Goal: Task Accomplishment & Management: Manage account settings

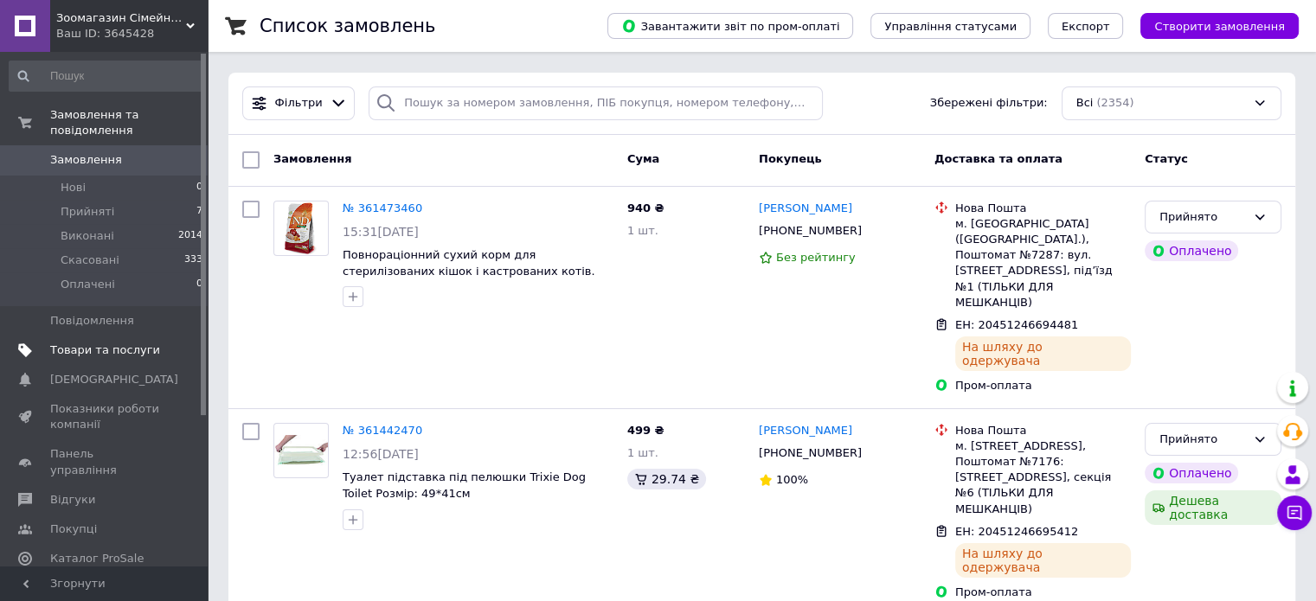
click at [87, 343] on span "Товари та послуги" at bounding box center [105, 351] width 110 height 16
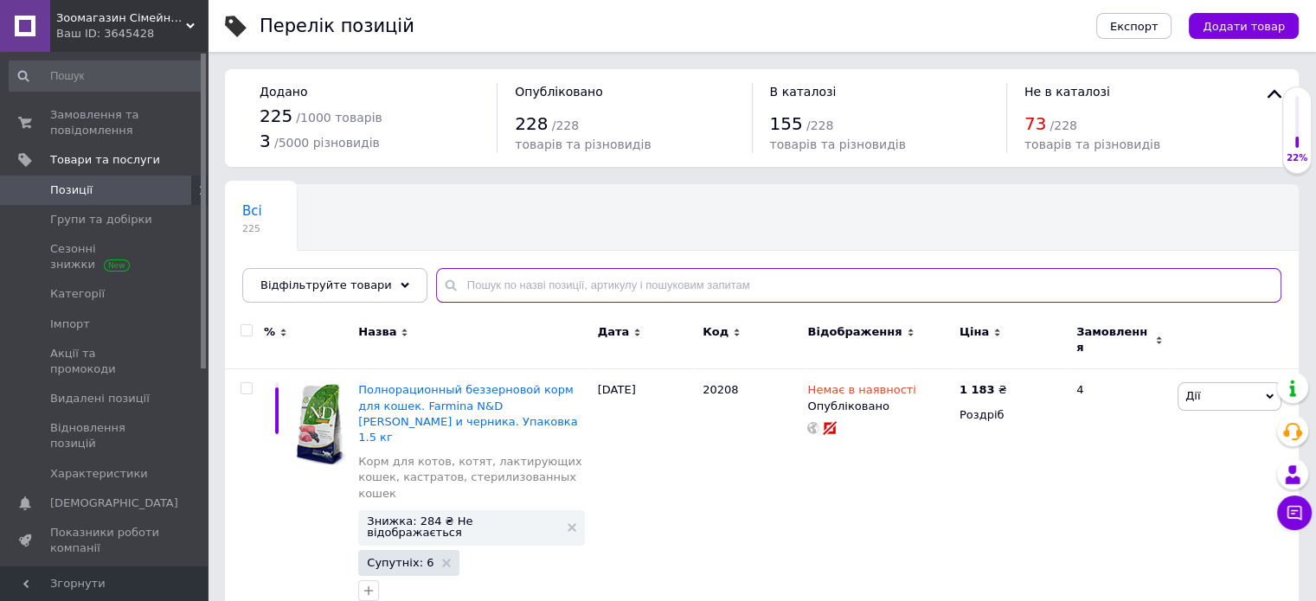
click at [578, 278] on input "text" at bounding box center [858, 285] width 845 height 35
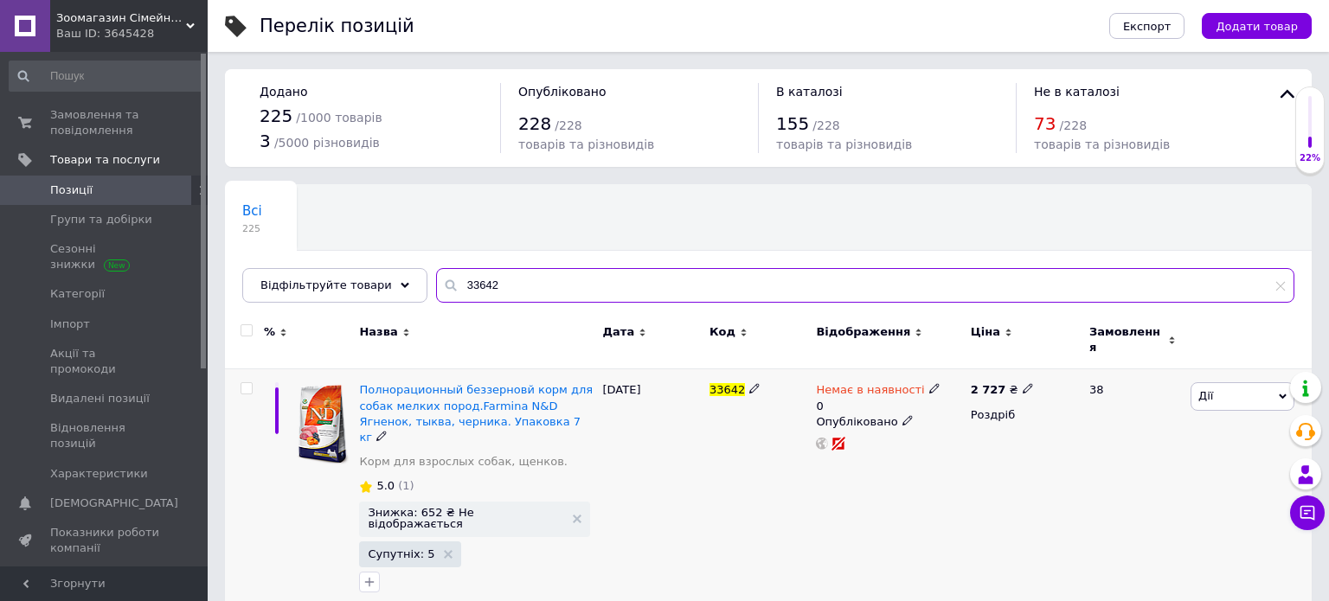
type input "33642"
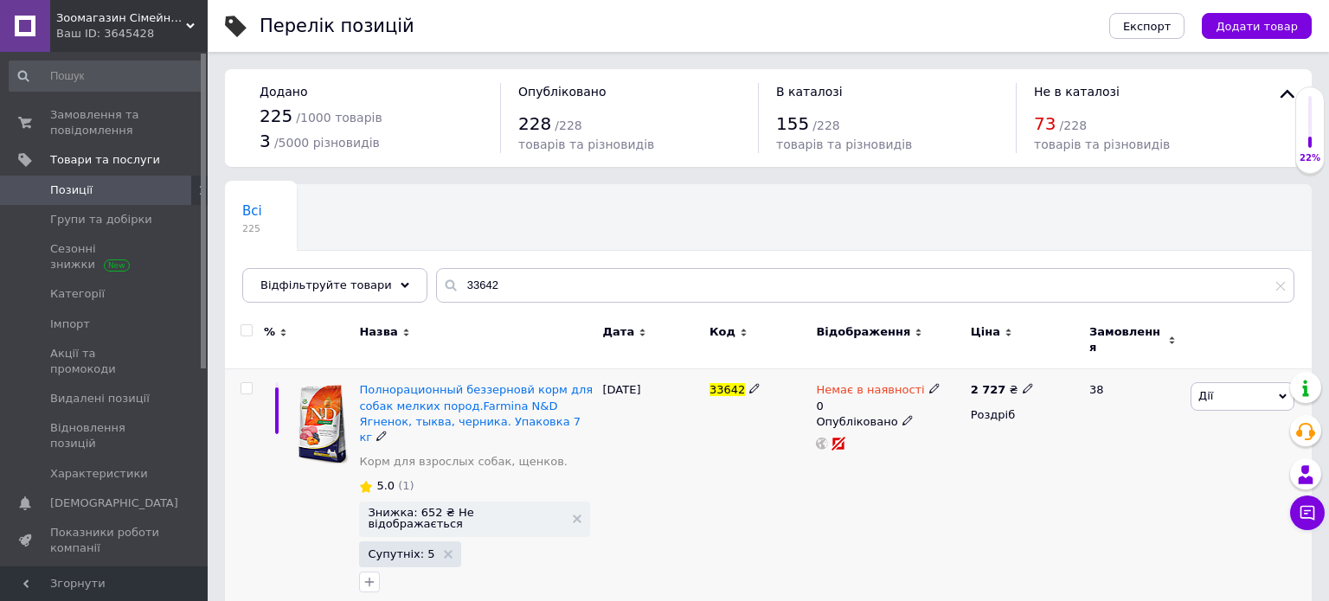
click at [929, 383] on icon at bounding box center [934, 388] width 10 height 10
drag, startPoint x: 994, startPoint y: 448, endPoint x: 996, endPoint y: 434, distance: 14.1
click at [994, 448] on li "Готово до відправки" at bounding box center [1024, 460] width 164 height 24
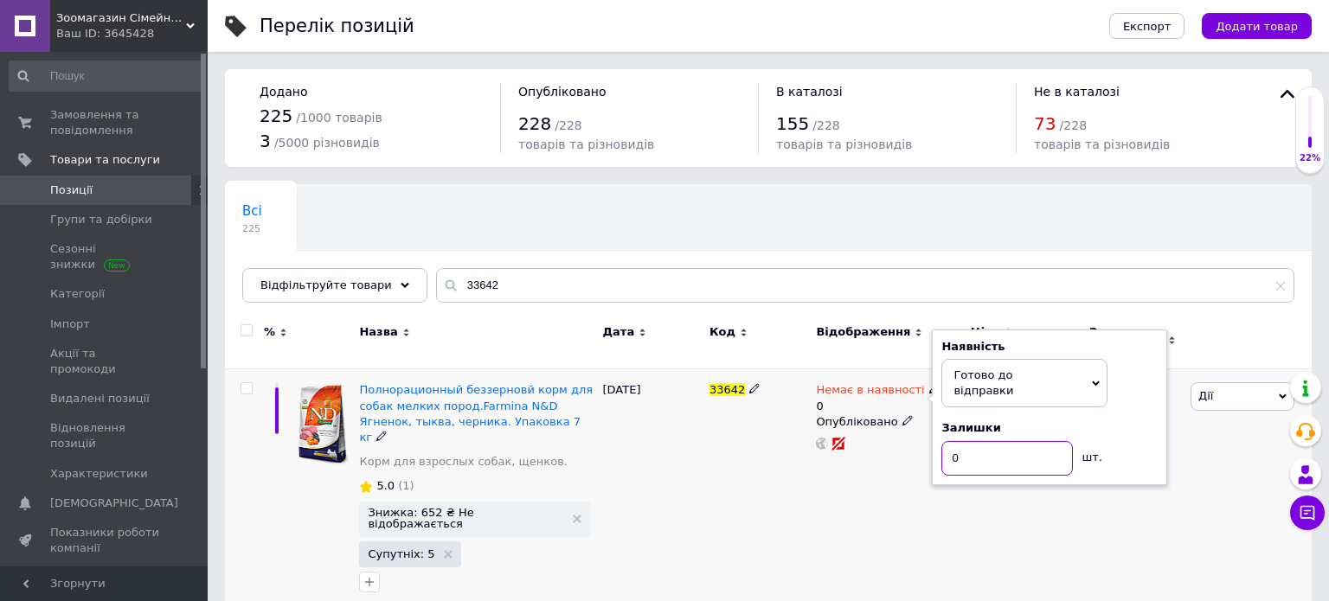
click at [996, 441] on input "0" at bounding box center [1006, 458] width 131 height 35
type input "1"
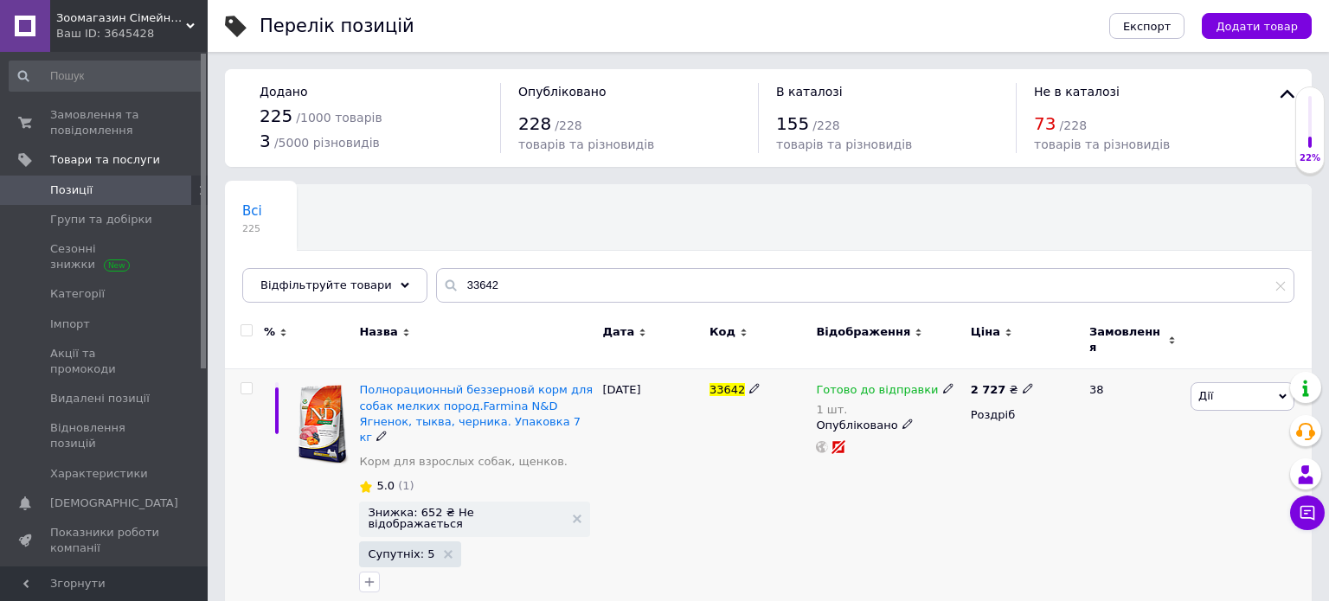
click at [473, 478] on div "Полнорационный беззерновй корм для собак мелких пород.Farmina N&D Ягненок, тыкв…" at bounding box center [476, 491] width 243 height 245
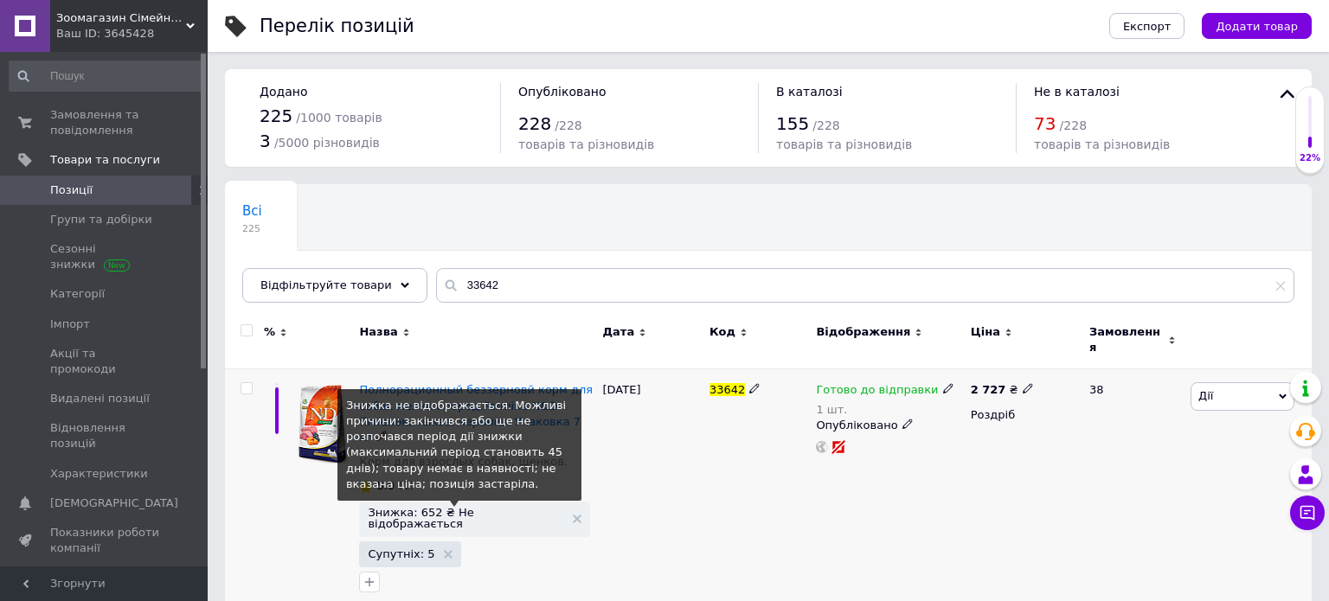
click at [477, 507] on span "Знижка: 652 ₴ Не відображається" at bounding box center [465, 518] width 195 height 22
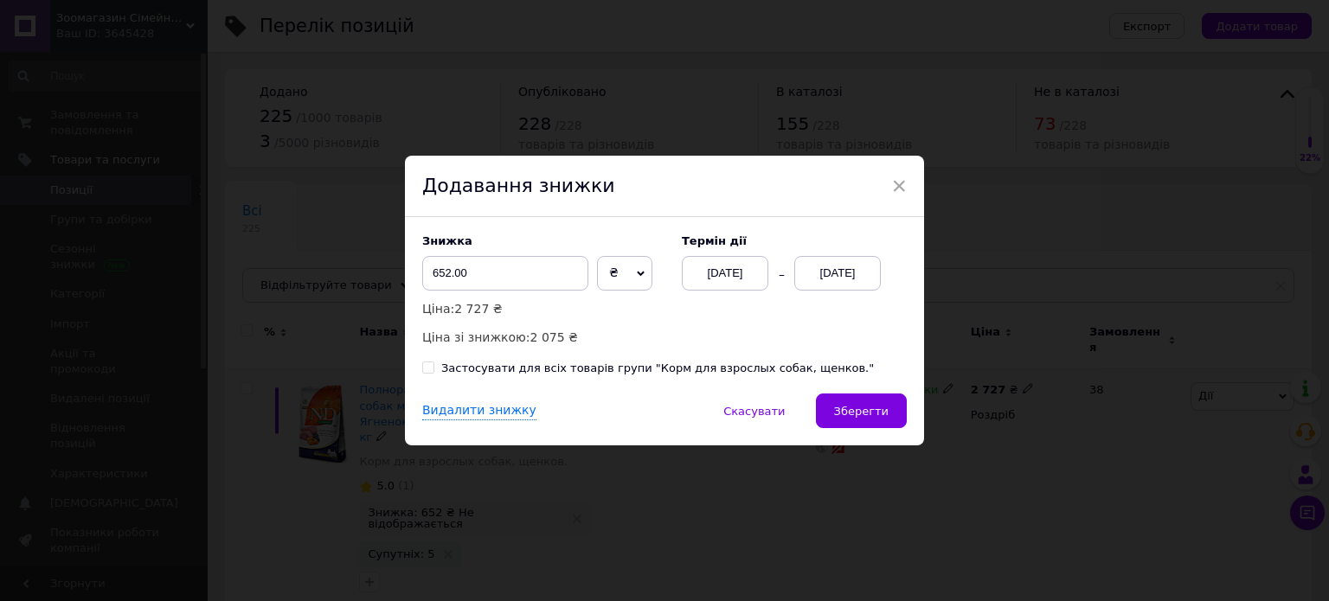
click at [862, 252] on div "Термін дії [DATE] [DATE]" at bounding box center [785, 262] width 242 height 56
click at [855, 276] on div "[DATE]" at bounding box center [837, 273] width 87 height 35
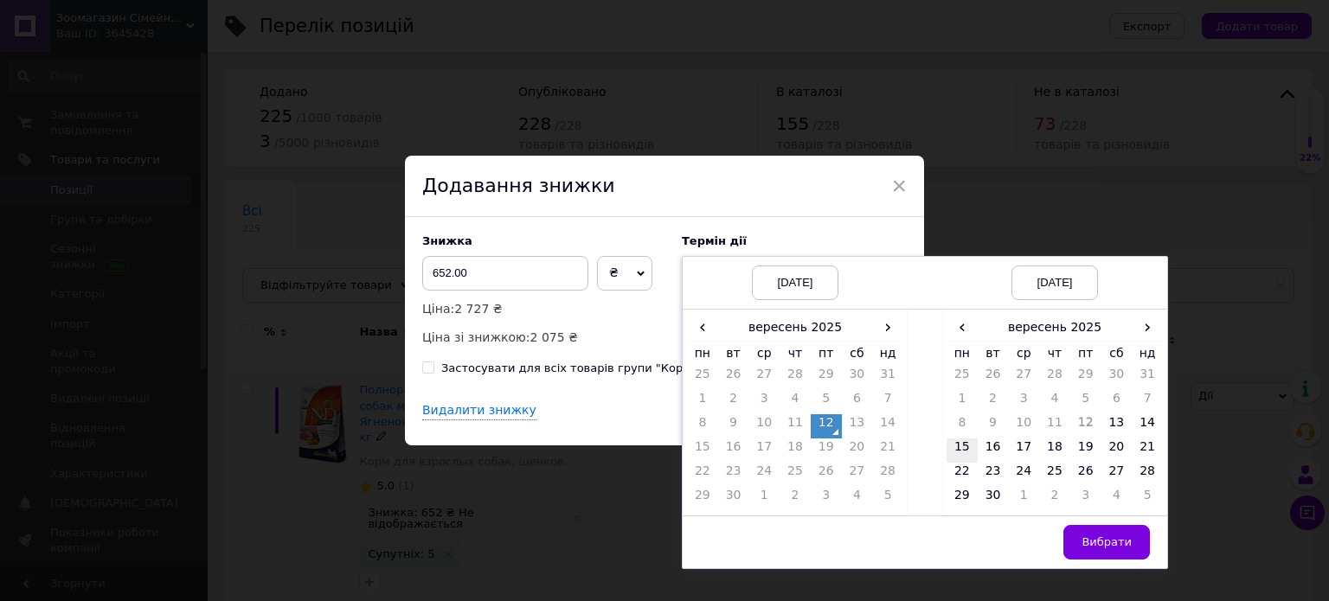
click at [952, 448] on td "15" at bounding box center [961, 451] width 31 height 24
click at [1119, 540] on span "Вибрати" at bounding box center [1106, 541] width 50 height 13
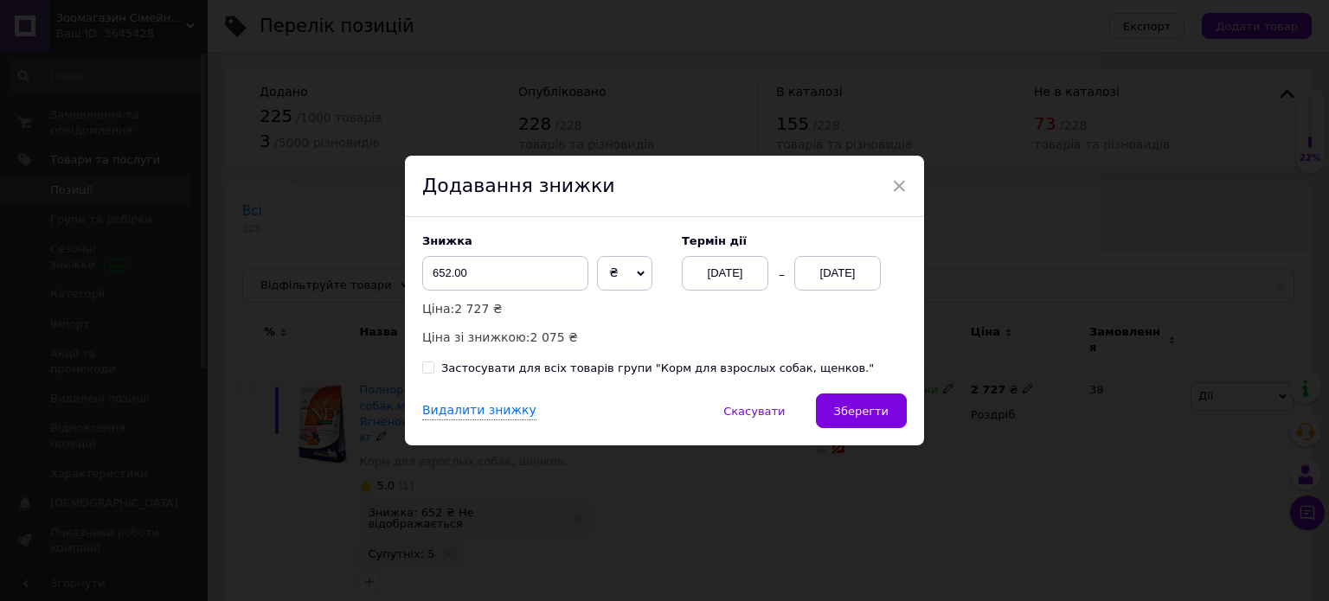
drag, startPoint x: 903, startPoint y: 417, endPoint x: 895, endPoint y: 429, distance: 14.4
click at [903, 418] on button "Зберегти" at bounding box center [861, 411] width 91 height 35
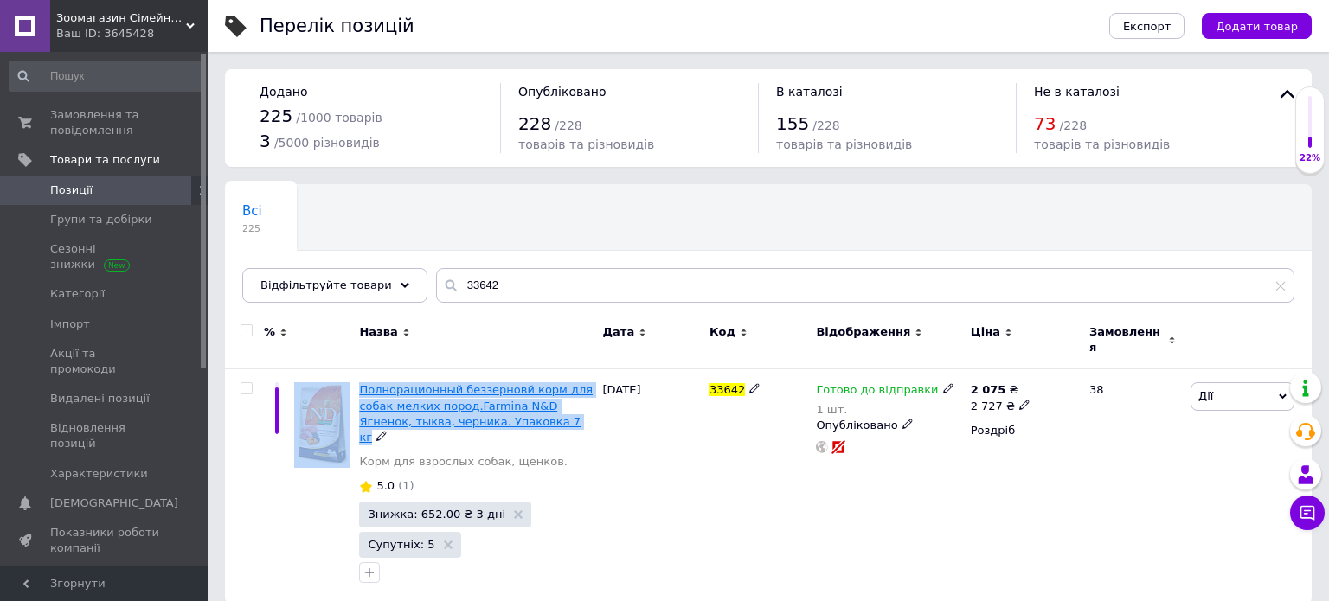
drag, startPoint x: 353, startPoint y: 371, endPoint x: 478, endPoint y: 409, distance: 131.1
click at [510, 416] on div "Полнорационный беззерновй корм для собак мелких пород.Farmina N&D Ягненок, тыкв…" at bounding box center [768, 486] width 1086 height 235
copy div "Полнорационный беззерновй корм для собак мелких пород.Farmina N&D Ягненок, тыкв…"
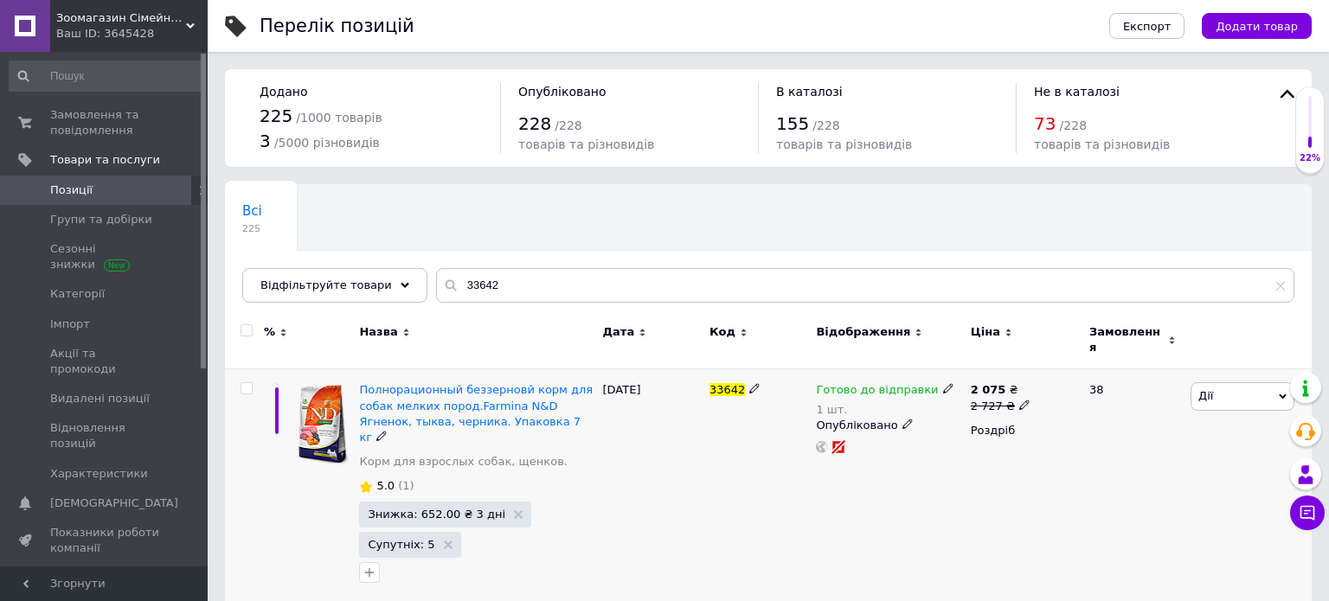
click at [993, 490] on div "2 075 ₴ 2 727 ₴ Роздріб" at bounding box center [1022, 486] width 112 height 235
click at [610, 304] on div "Всі 225 Ok Відфільтровано... Зберегти" at bounding box center [768, 252] width 1086 height 143
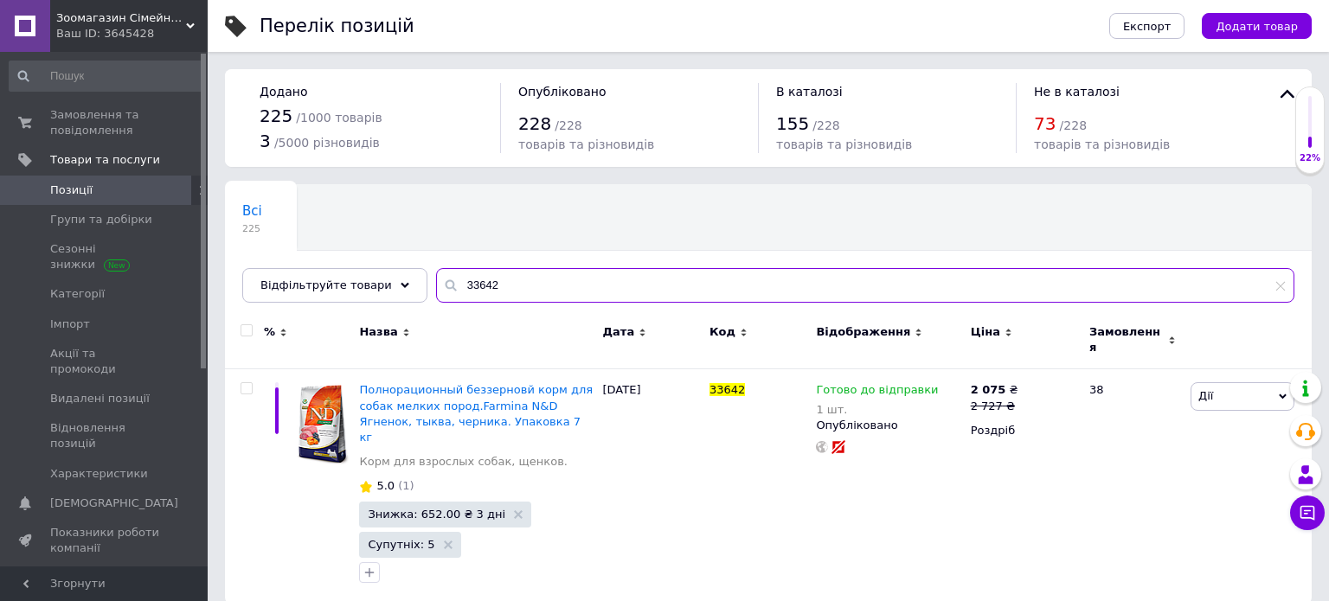
click at [620, 274] on input "33642" at bounding box center [865, 285] width 858 height 35
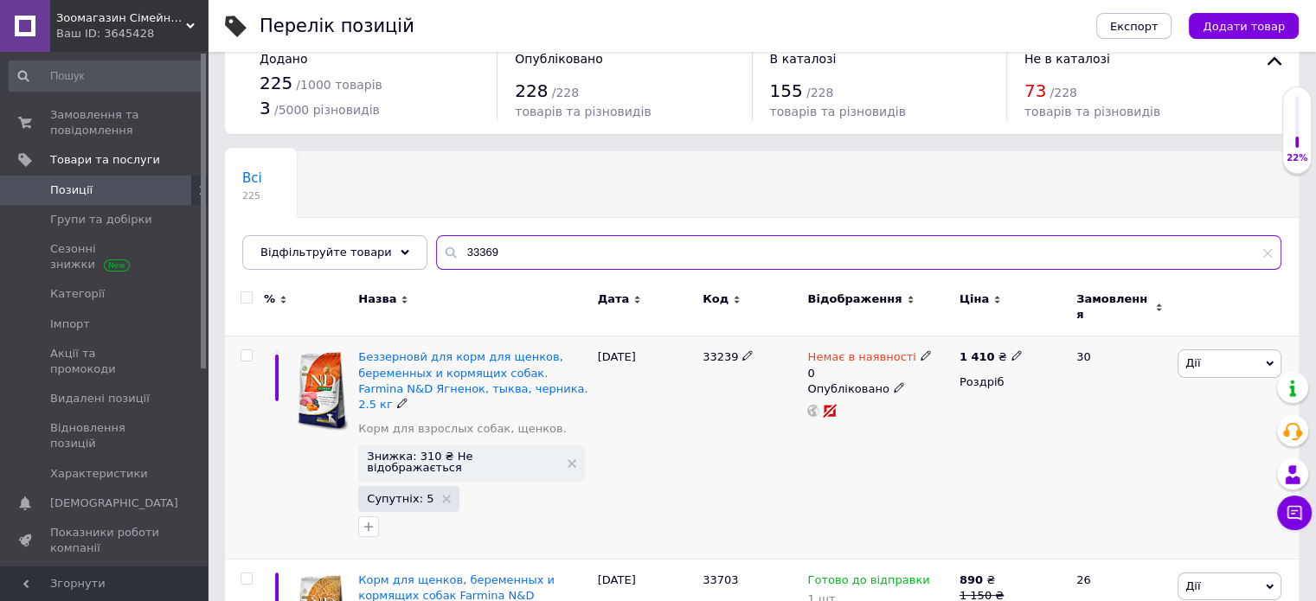
scroll to position [87, 0]
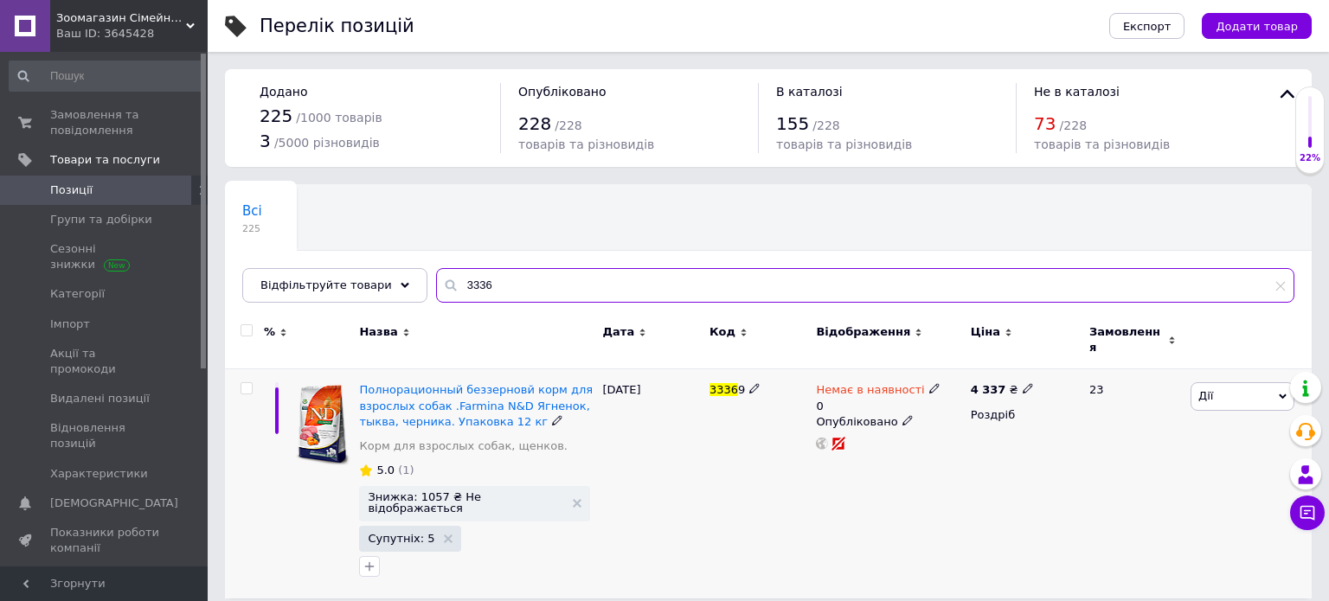
type input "3336"
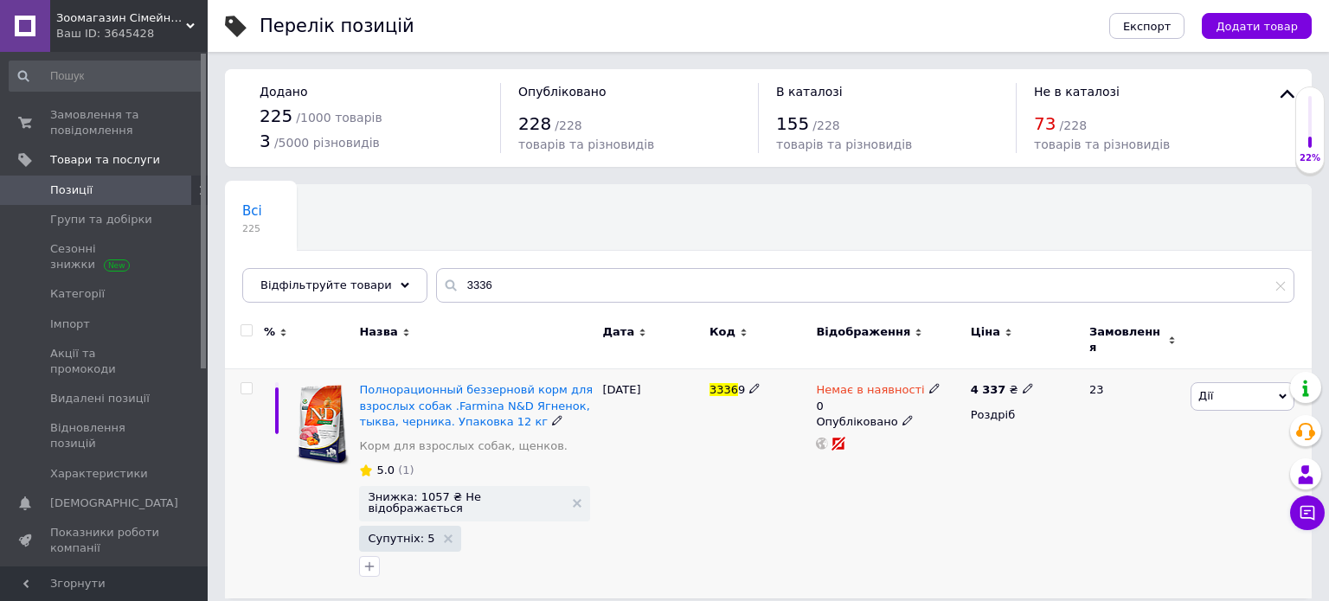
click at [929, 382] on span at bounding box center [934, 388] width 10 height 12
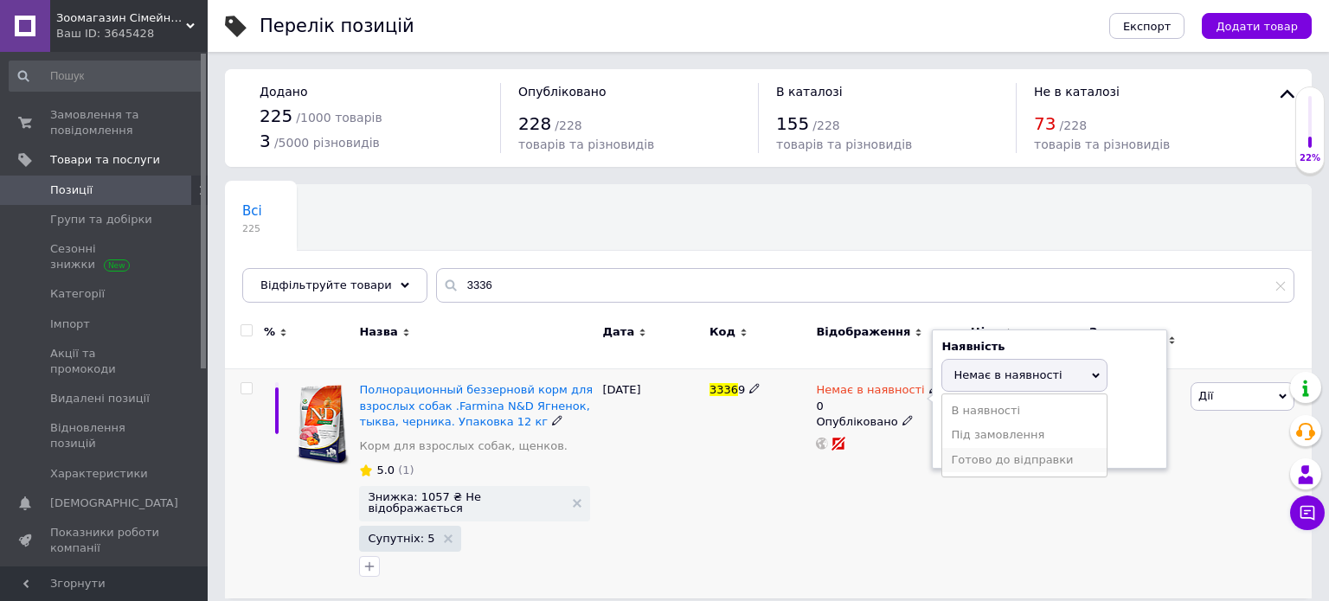
click at [996, 448] on li "Готово до відправки" at bounding box center [1024, 460] width 164 height 24
click at [998, 441] on input "0" at bounding box center [1006, 458] width 131 height 35
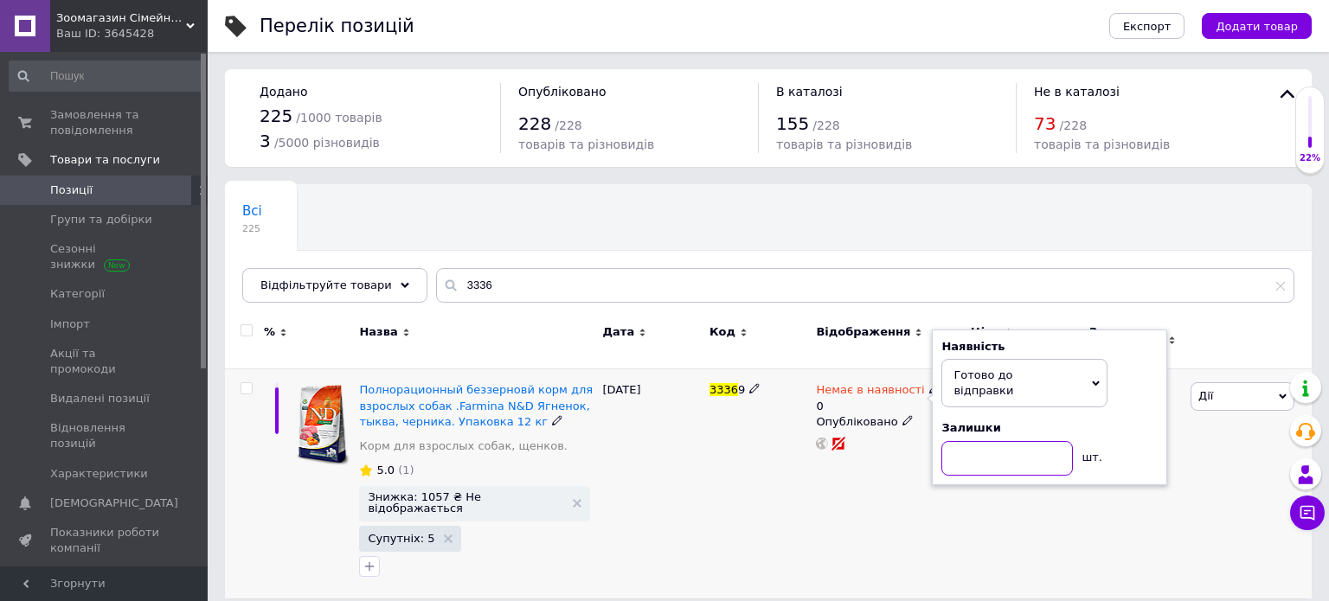
type input "1"
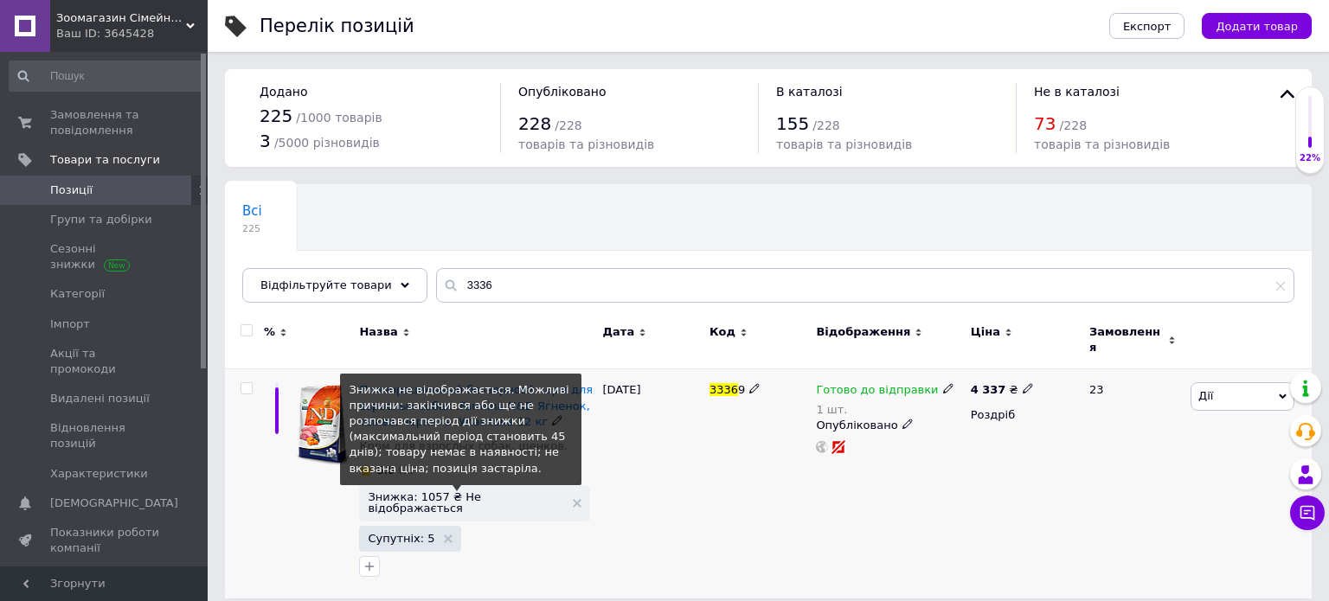
click at [439, 491] on span "Знижка: 1057 ₴ Не відображається" at bounding box center [465, 502] width 195 height 22
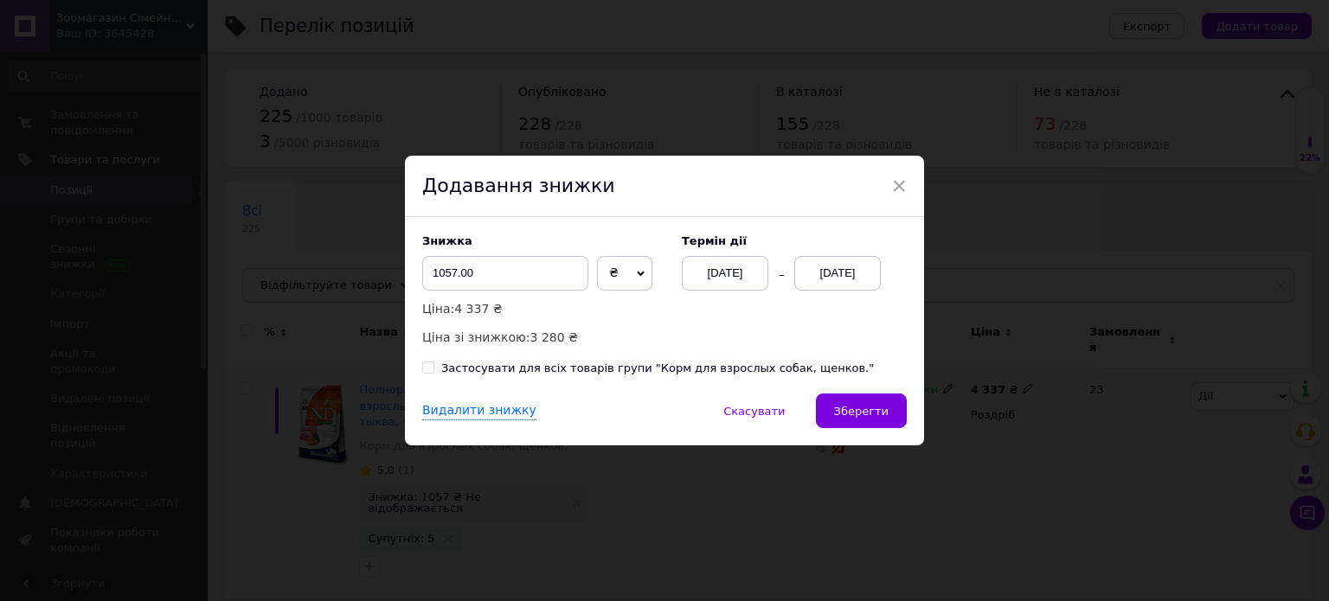
click at [830, 272] on div "[DATE]" at bounding box center [837, 273] width 87 height 35
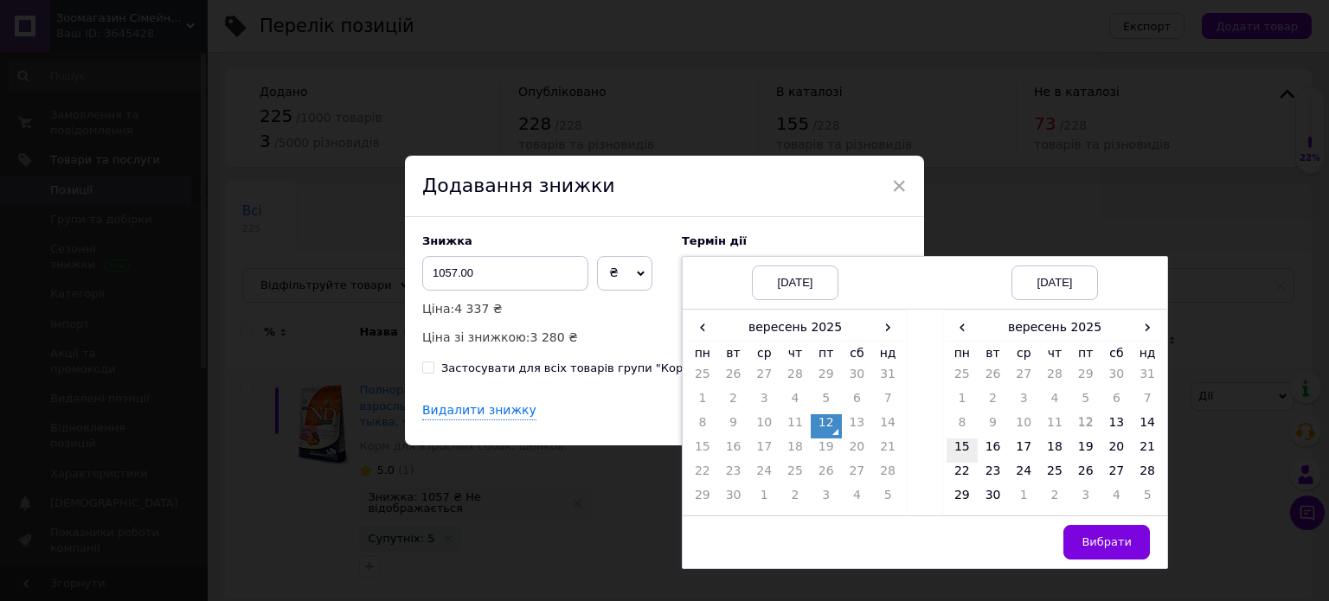
click at [964, 447] on td "15" at bounding box center [961, 451] width 31 height 24
click at [1113, 542] on span "Вибрати" at bounding box center [1106, 541] width 50 height 13
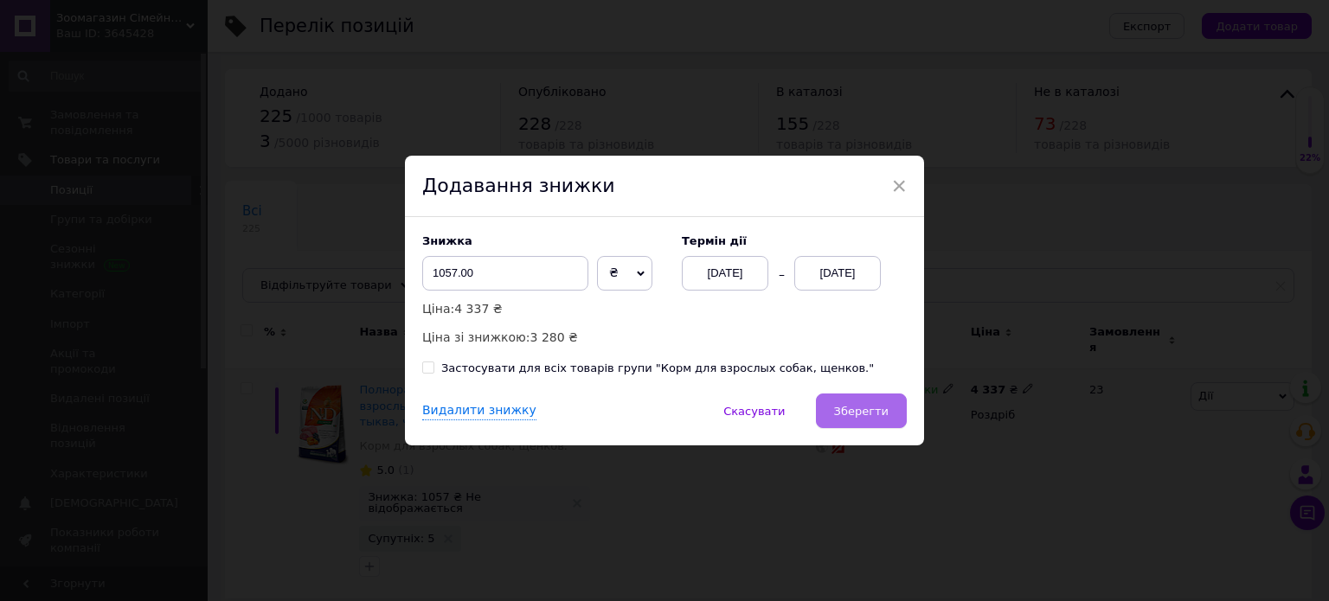
click at [872, 413] on span "Зберегти" at bounding box center [861, 411] width 54 height 13
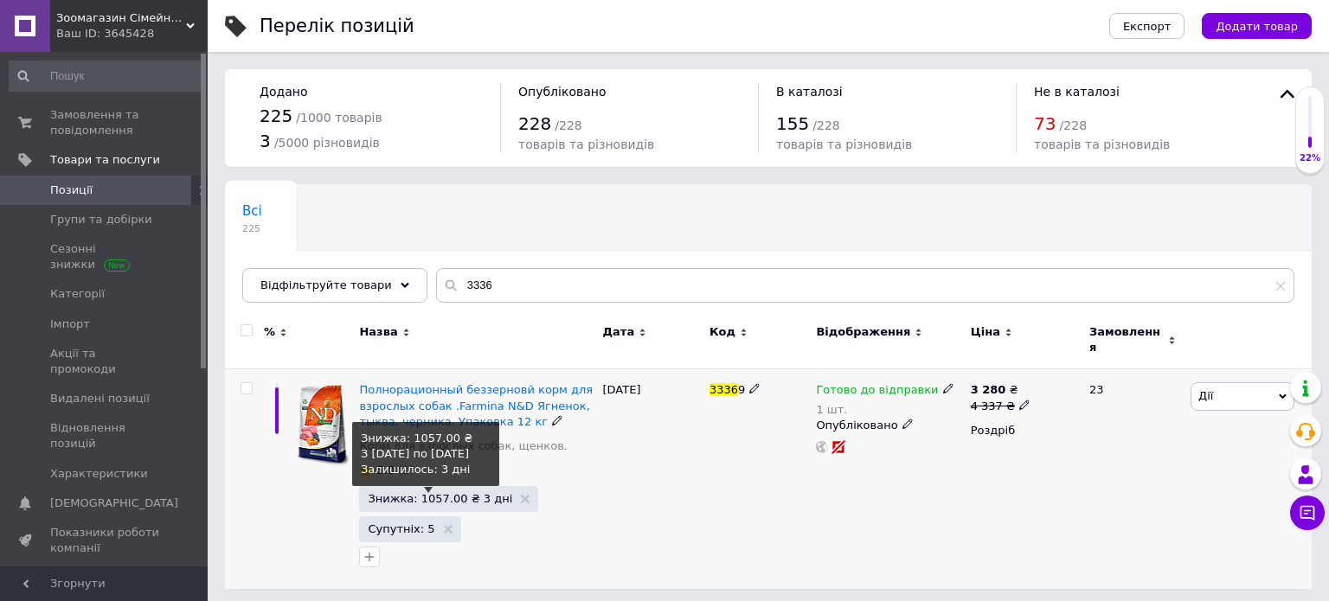
click at [461, 493] on span "Знижка: 1057.00 ₴ 3 дні" at bounding box center [440, 498] width 144 height 11
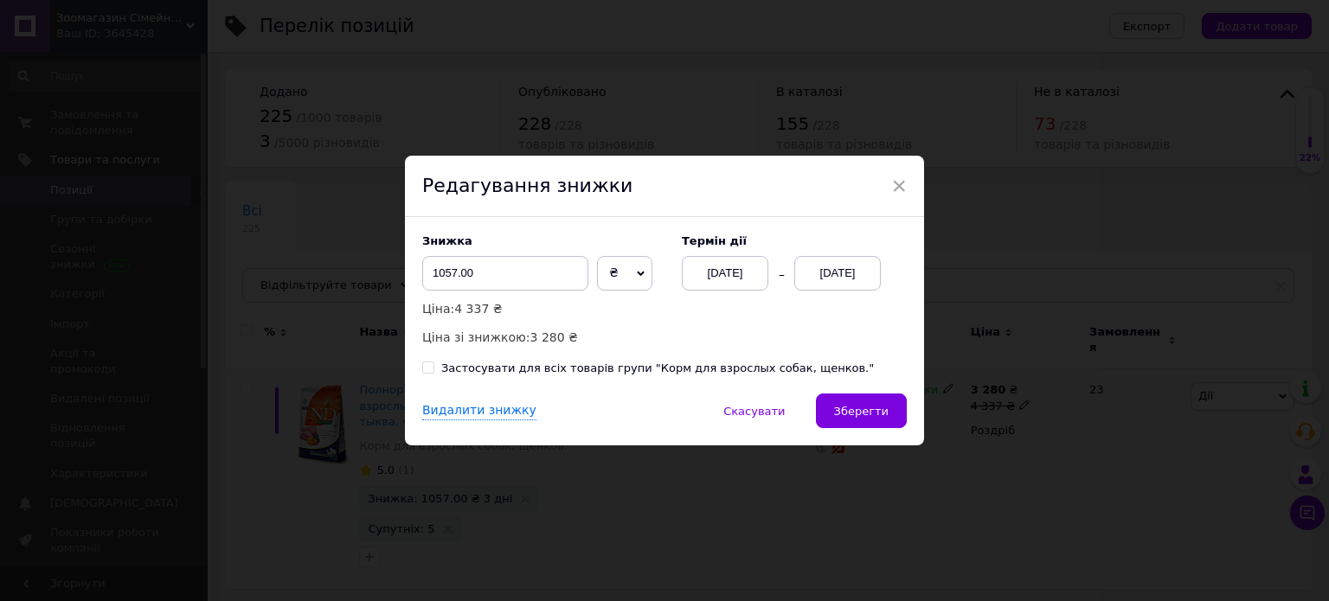
click at [799, 297] on div "Знижка 1057.00 ₴ % Ціна: 4 337 ₴ Ціна зі знижкою: 3 280 ₴ Термін дії [DATE] [DA…" at bounding box center [664, 290] width 484 height 112
click at [832, 264] on div "[DATE]" at bounding box center [837, 273] width 87 height 35
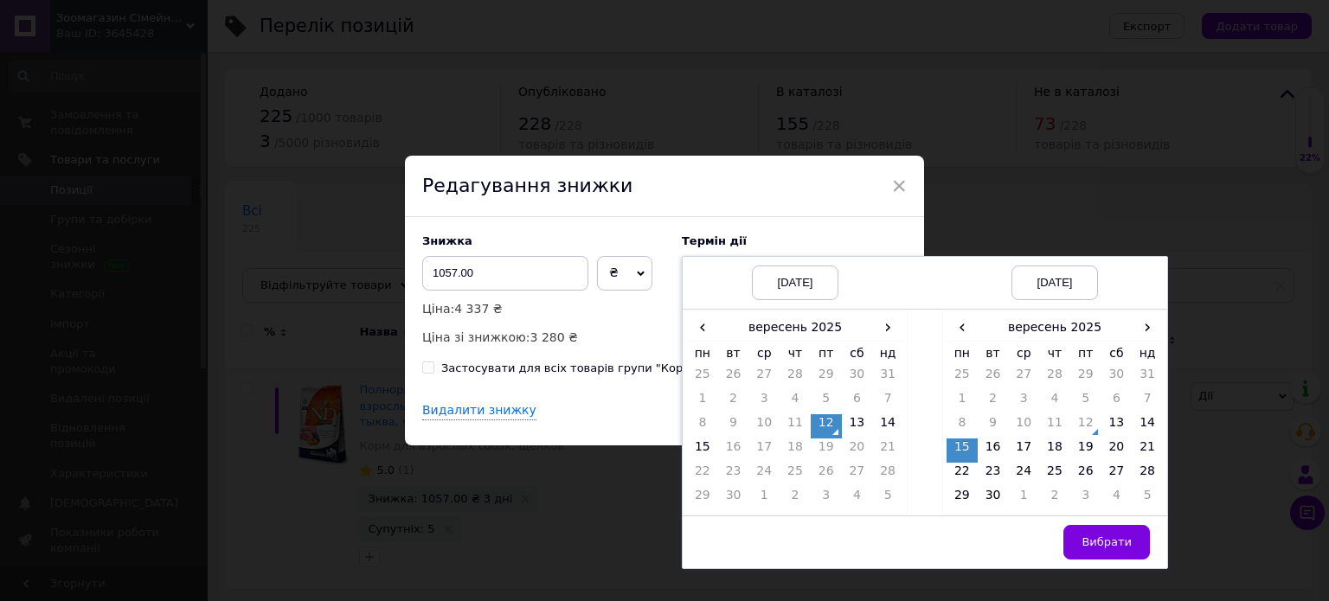
drag, startPoint x: 1084, startPoint y: 541, endPoint x: 927, endPoint y: 419, distance: 199.0
click at [1082, 539] on button "Вибрати" at bounding box center [1106, 542] width 87 height 35
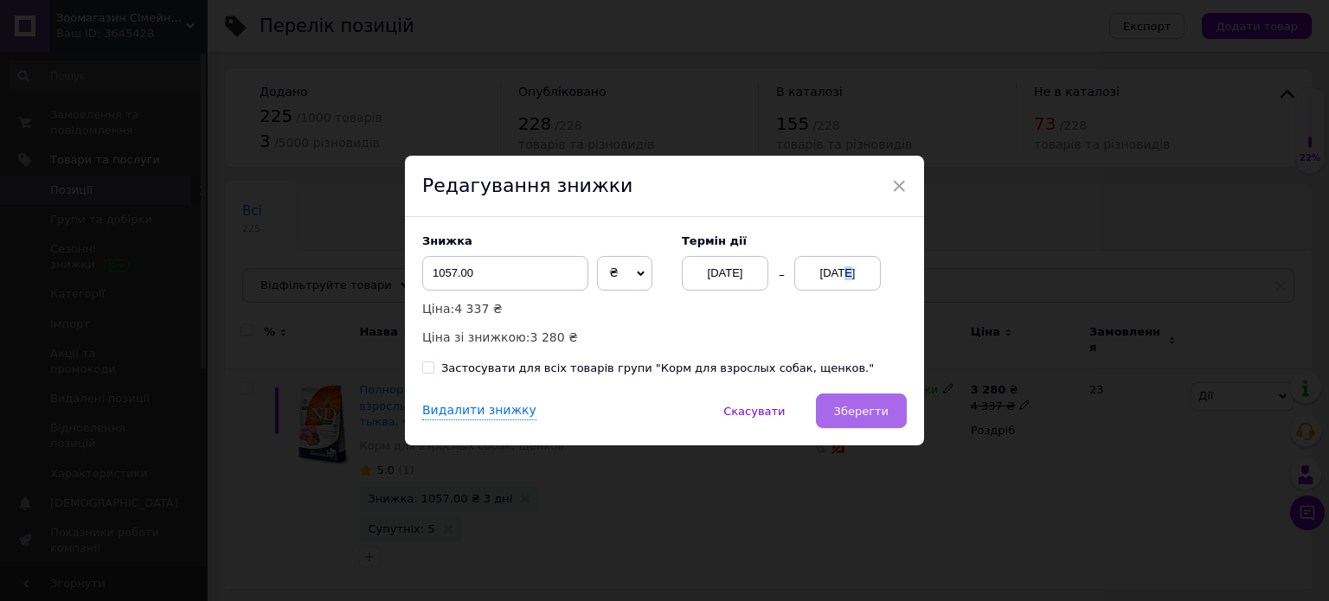
click at [883, 413] on span "Зберегти" at bounding box center [861, 411] width 54 height 13
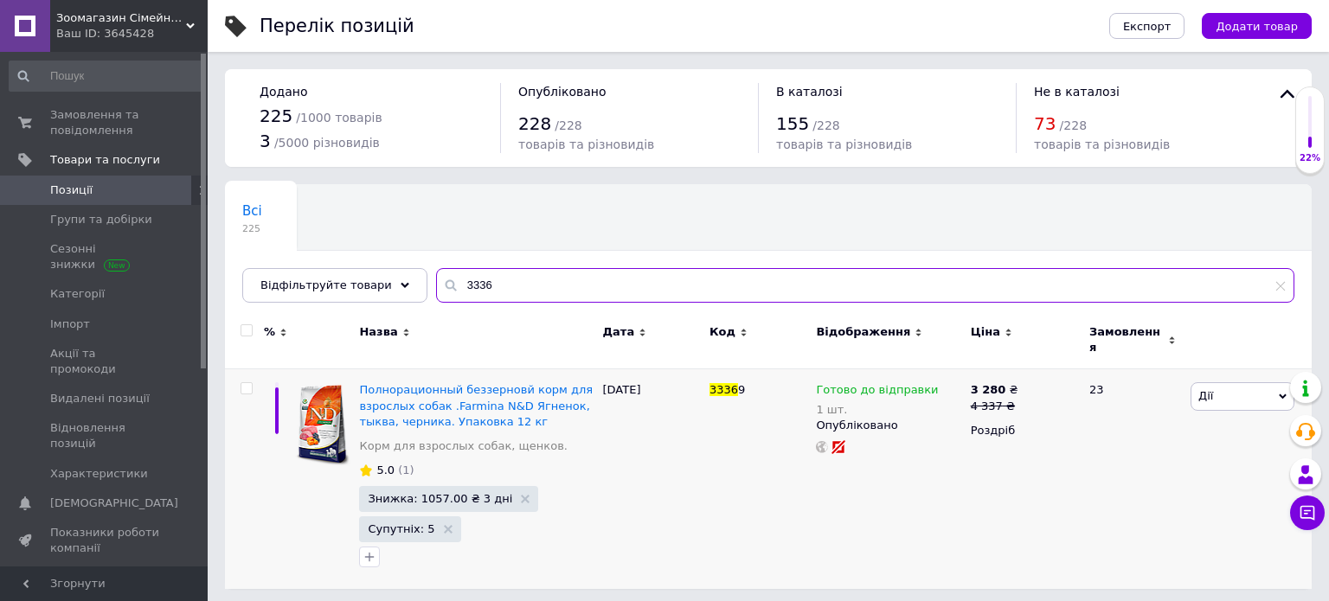
click at [516, 285] on input "3336" at bounding box center [865, 285] width 858 height 35
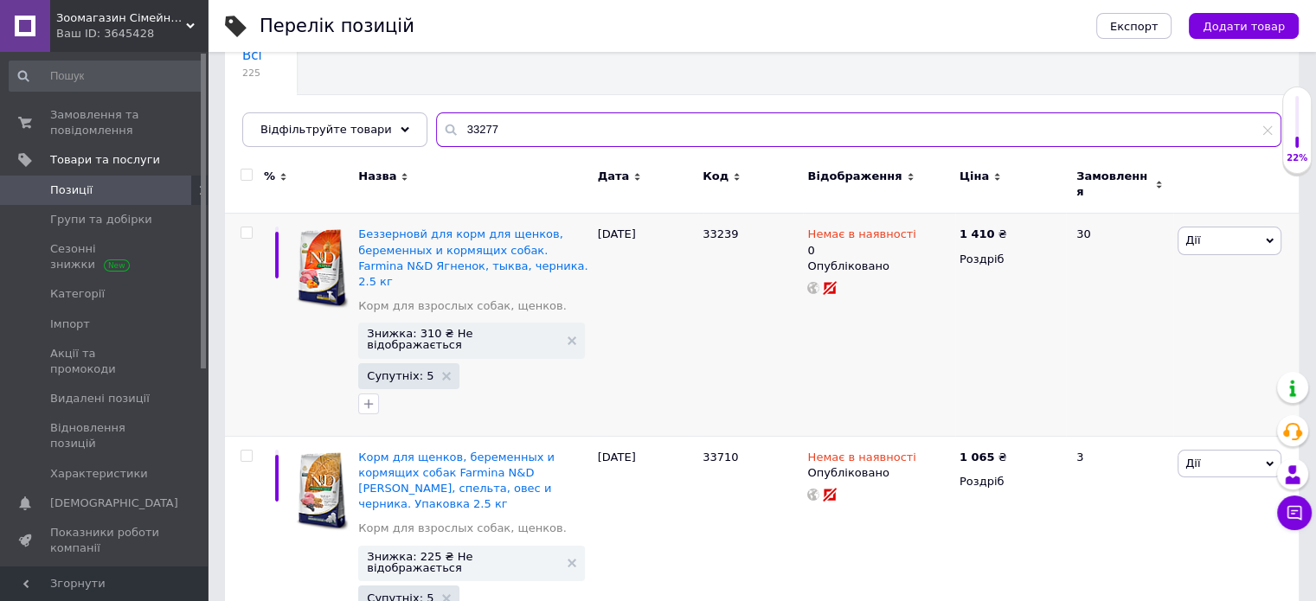
scroll to position [173, 0]
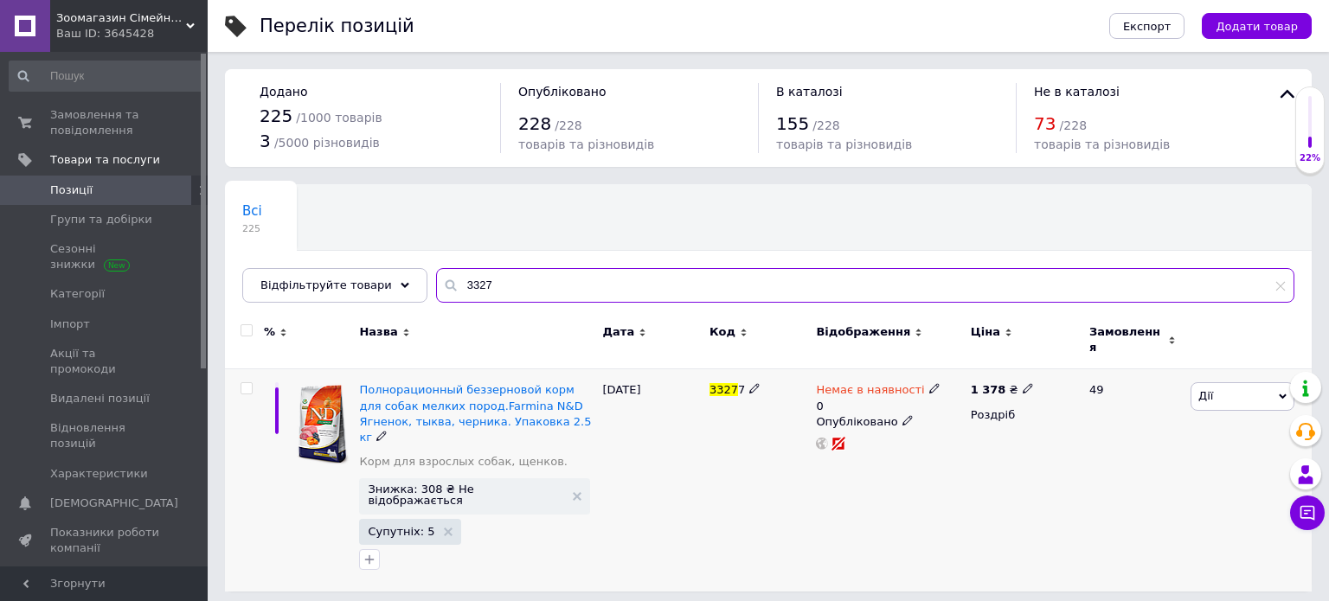
type input "3327"
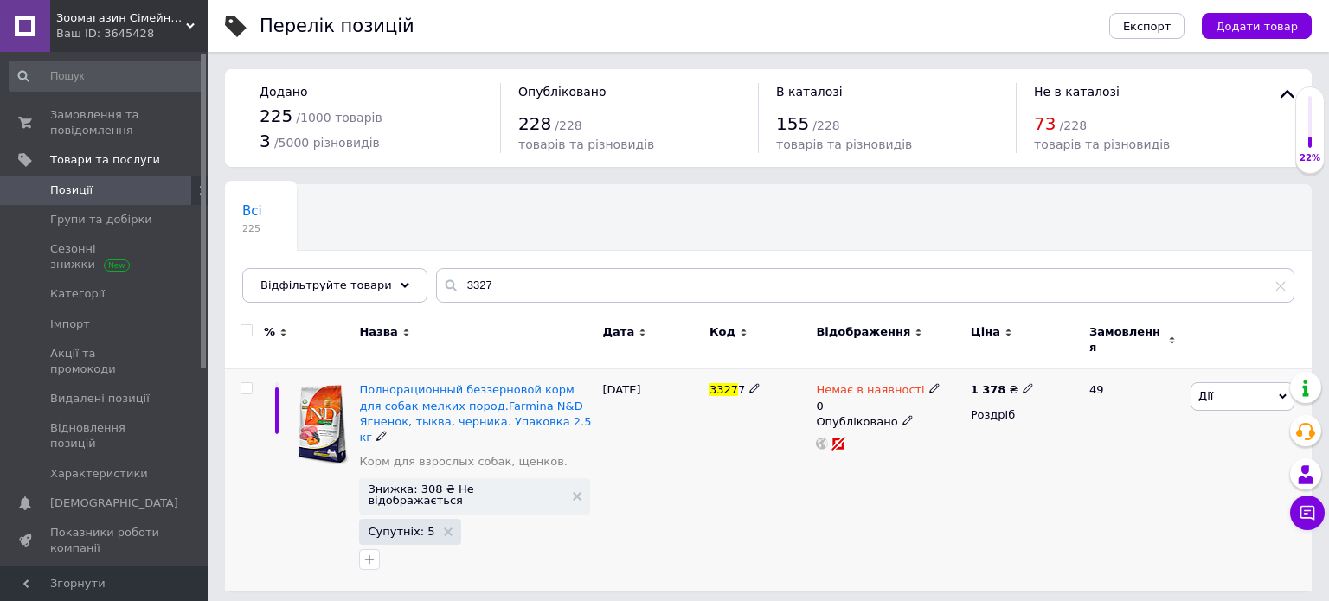
click at [929, 382] on span at bounding box center [934, 387] width 11 height 11
drag, startPoint x: 992, startPoint y: 452, endPoint x: 997, endPoint y: 438, distance: 15.6
click at [994, 449] on li "Готово до відправки" at bounding box center [1024, 460] width 164 height 24
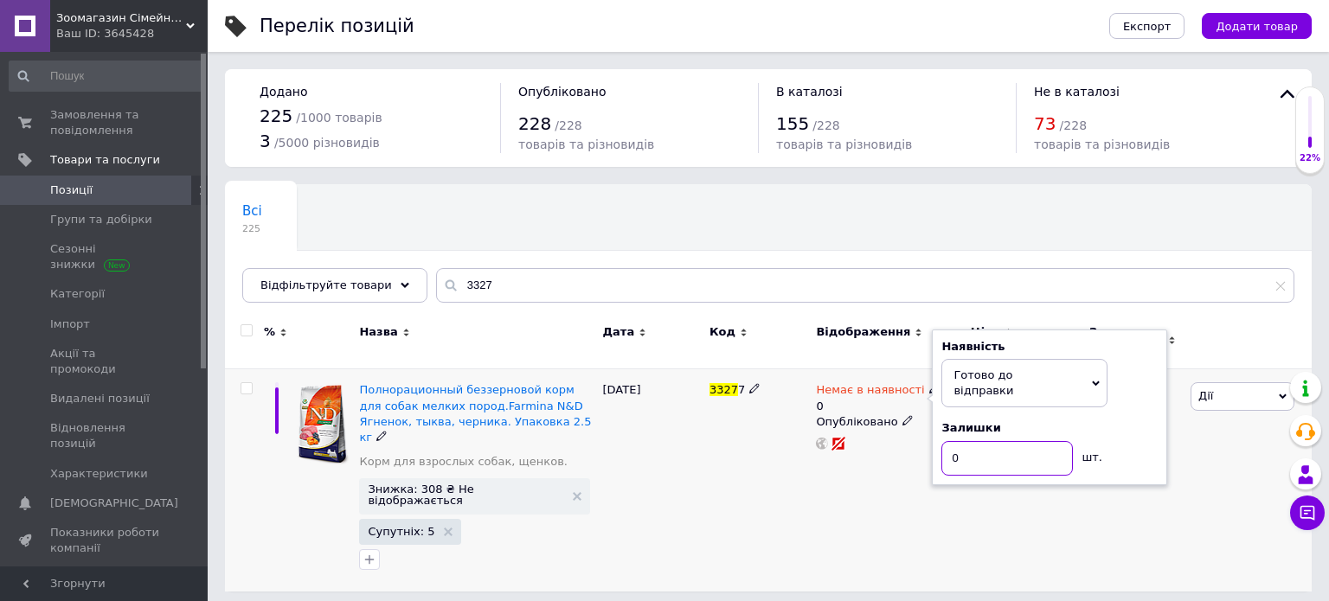
click at [997, 441] on input "0" at bounding box center [1006, 458] width 131 height 35
type input "1"
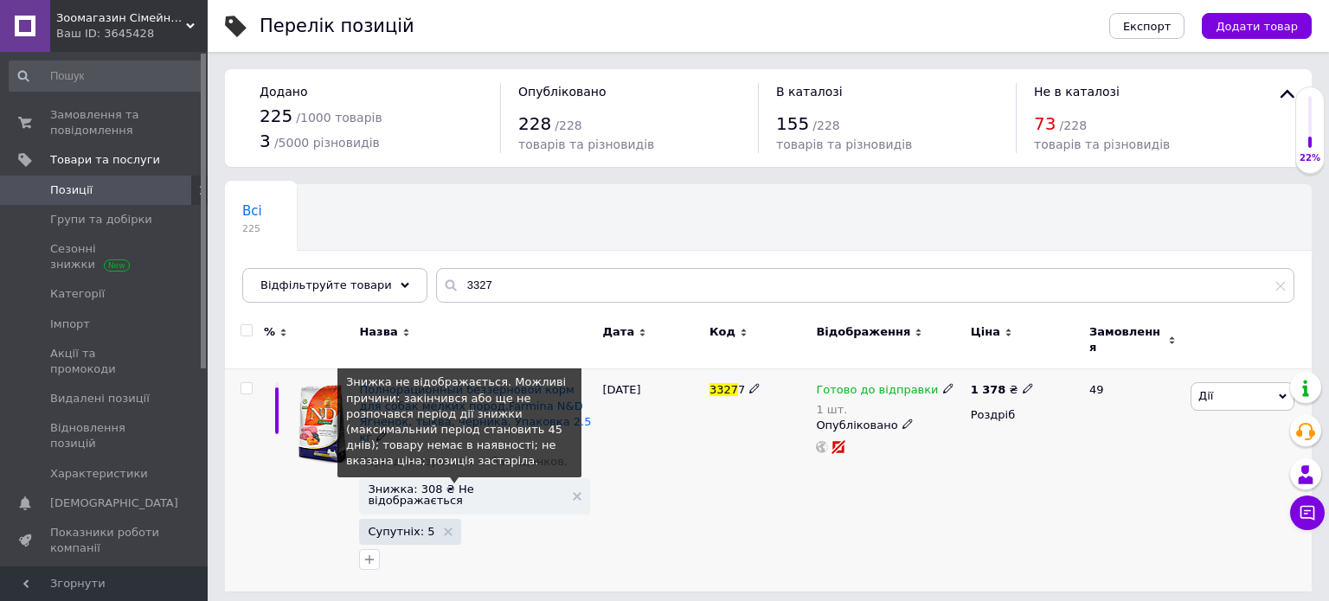
click at [406, 484] on span "Знижка: 308 ₴ Не відображається" at bounding box center [465, 495] width 195 height 22
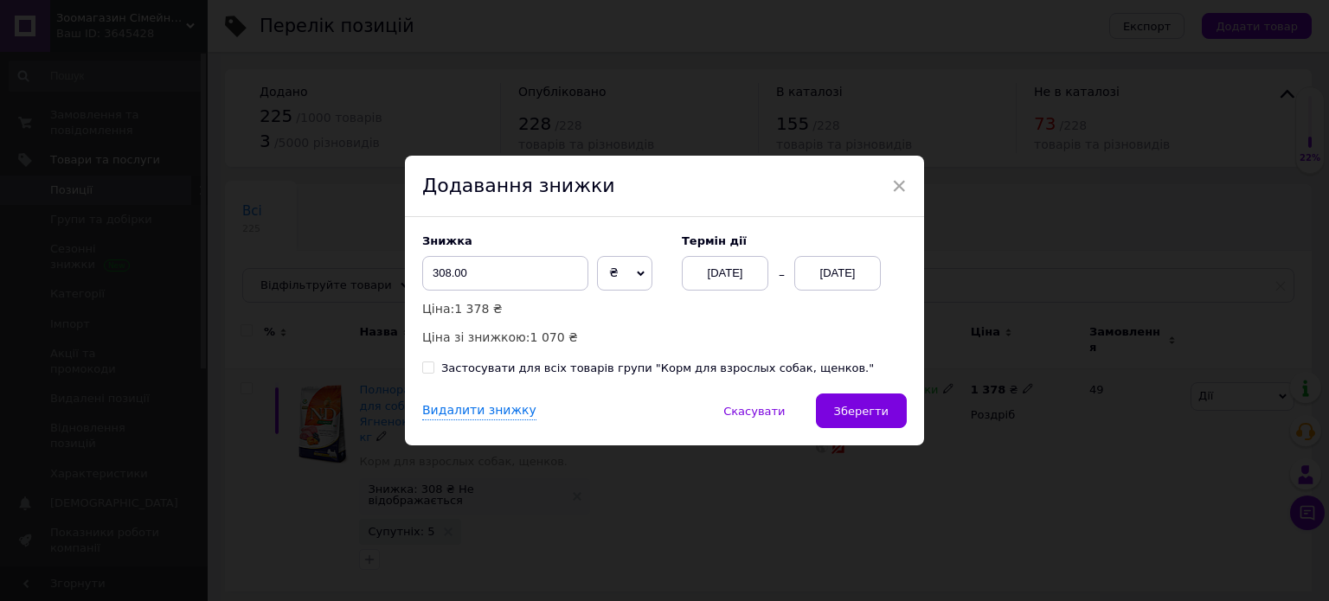
click at [849, 273] on div "[DATE]" at bounding box center [837, 273] width 87 height 35
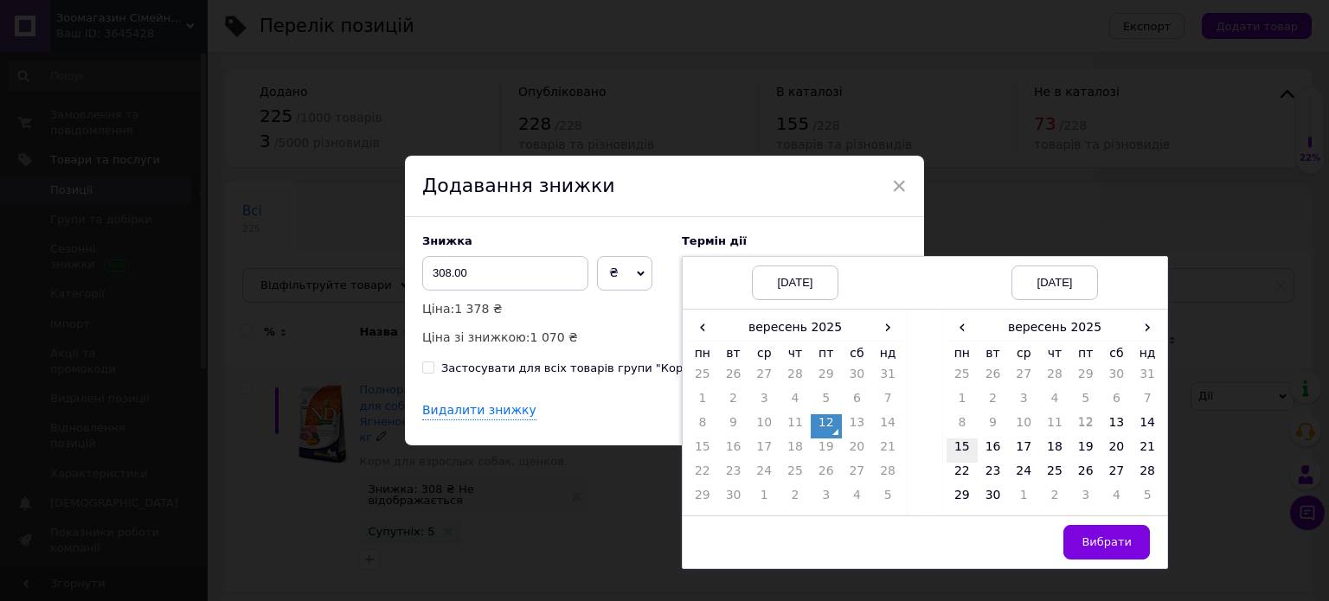
click at [961, 446] on td "15" at bounding box center [961, 451] width 31 height 24
click at [1080, 542] on button "Вибрати" at bounding box center [1106, 542] width 87 height 35
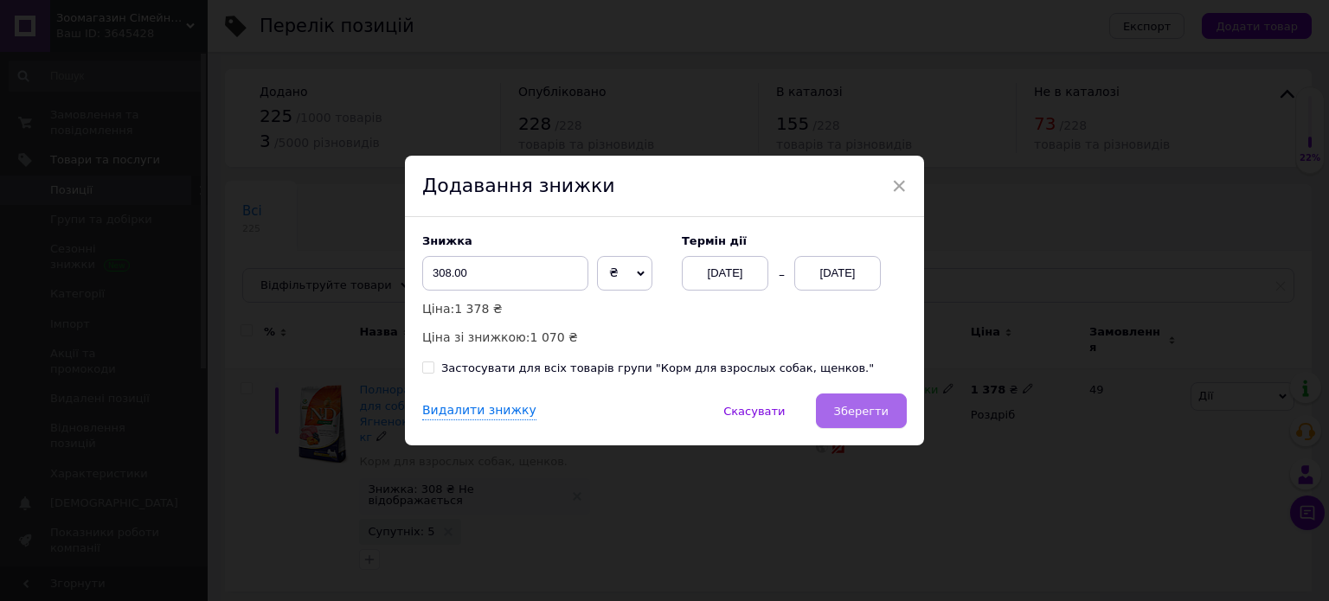
click at [900, 416] on button "Зберегти" at bounding box center [861, 411] width 91 height 35
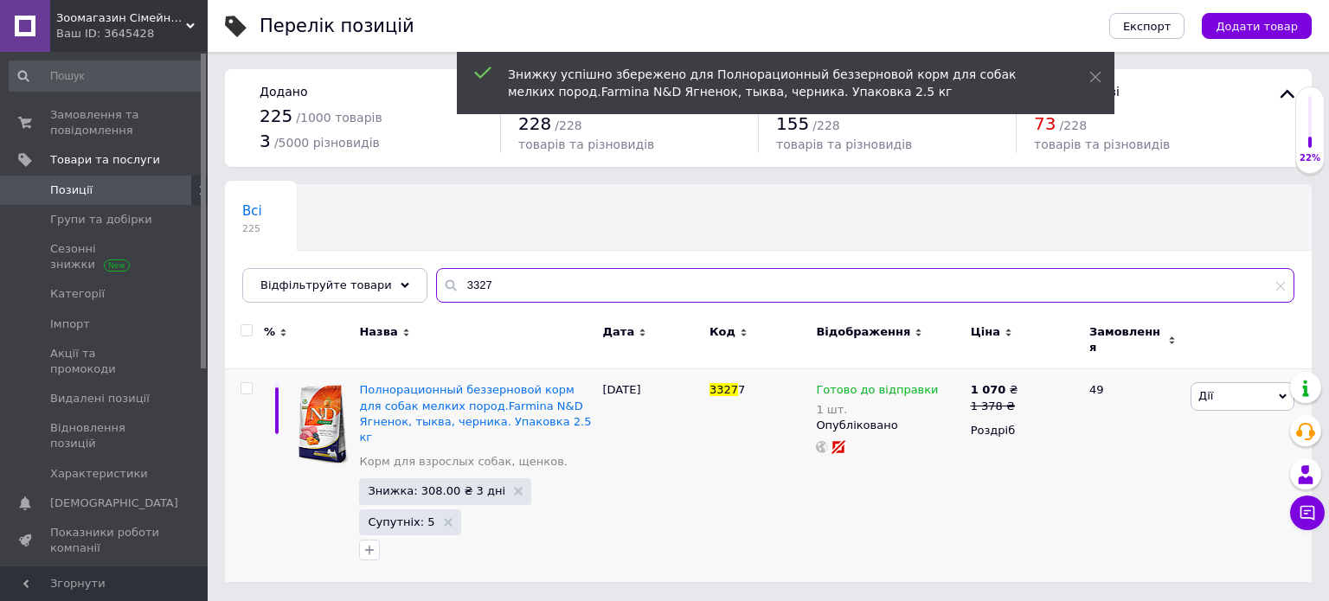
click at [505, 290] on input "3327" at bounding box center [865, 285] width 858 height 35
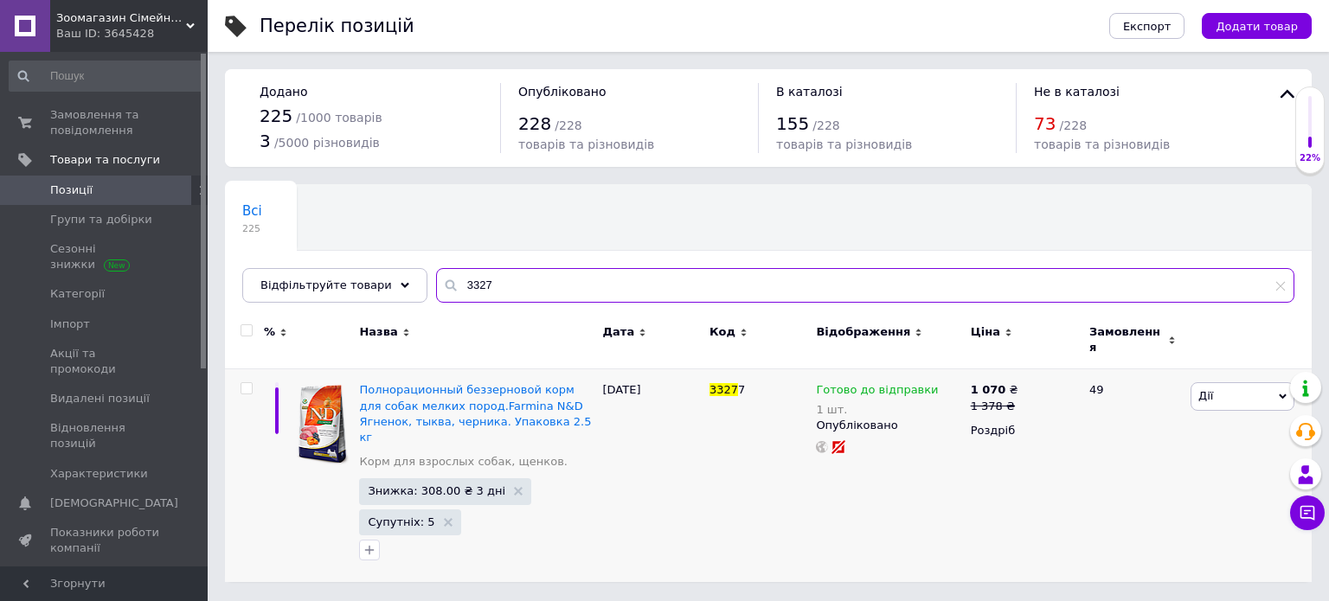
click at [513, 279] on input "3327" at bounding box center [865, 285] width 858 height 35
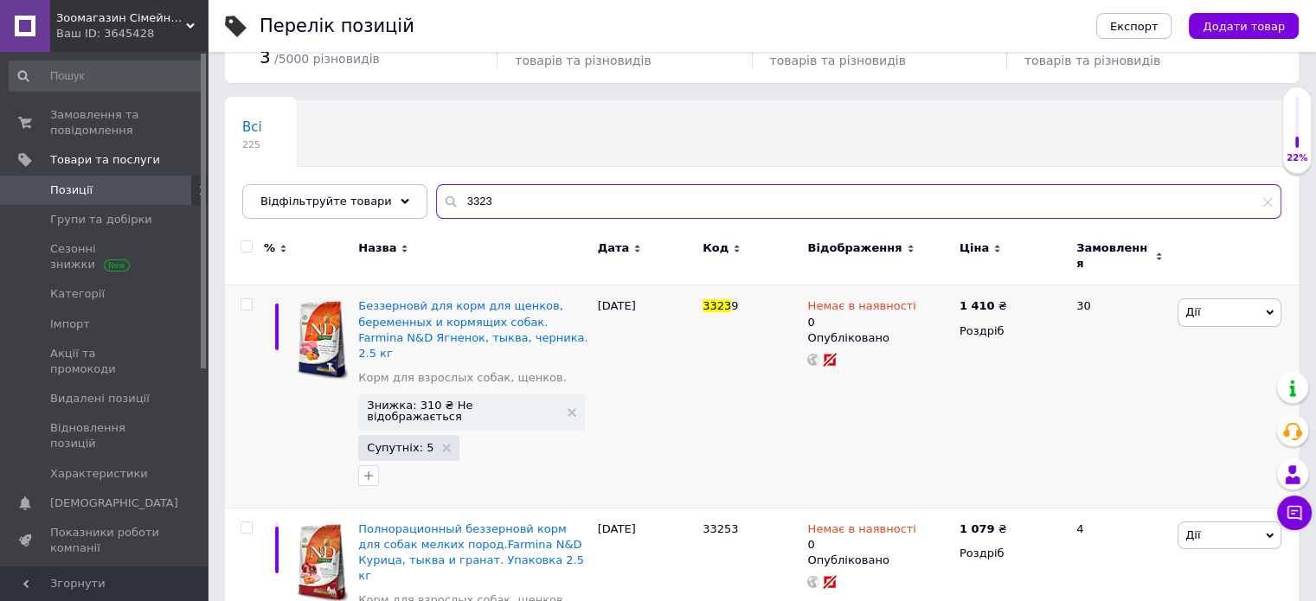
scroll to position [87, 0]
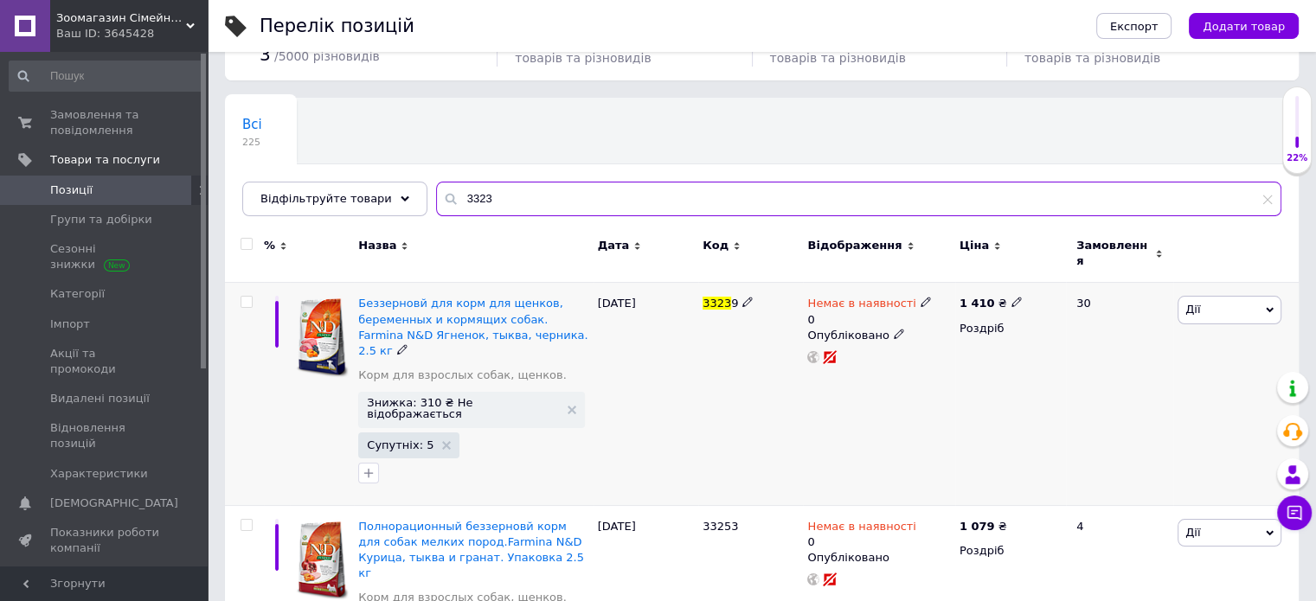
type input "3323"
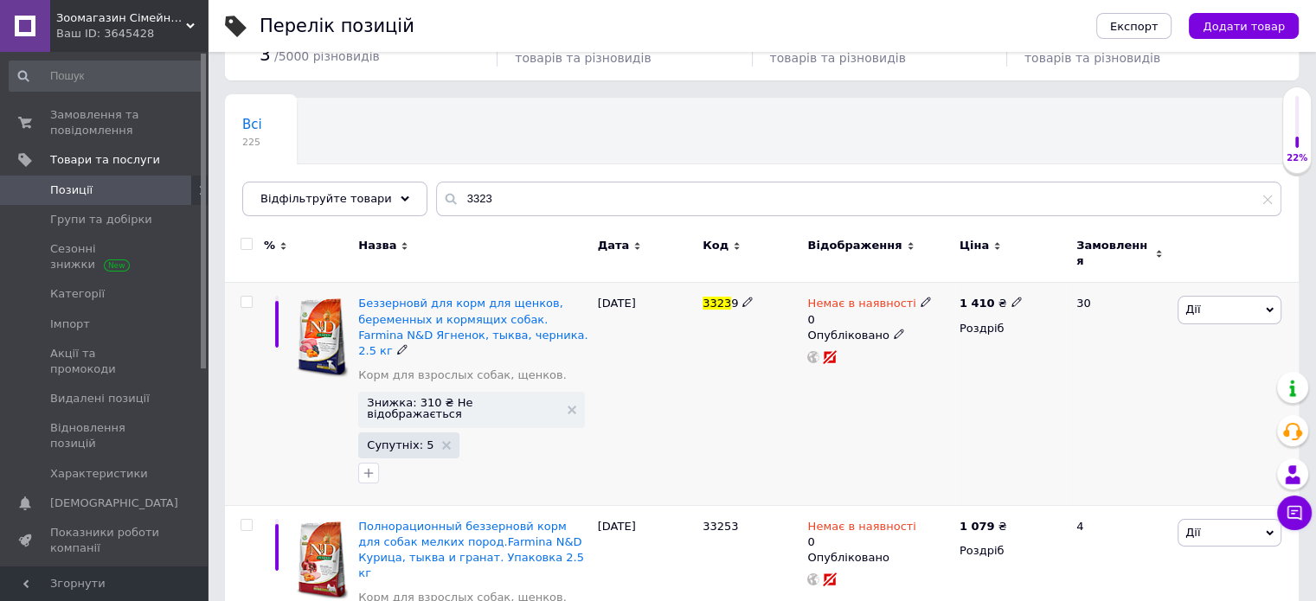
click at [919, 296] on div "Немає в наявності 0" at bounding box center [878, 311] width 143 height 31
click at [920, 297] on icon at bounding box center [925, 302] width 10 height 10
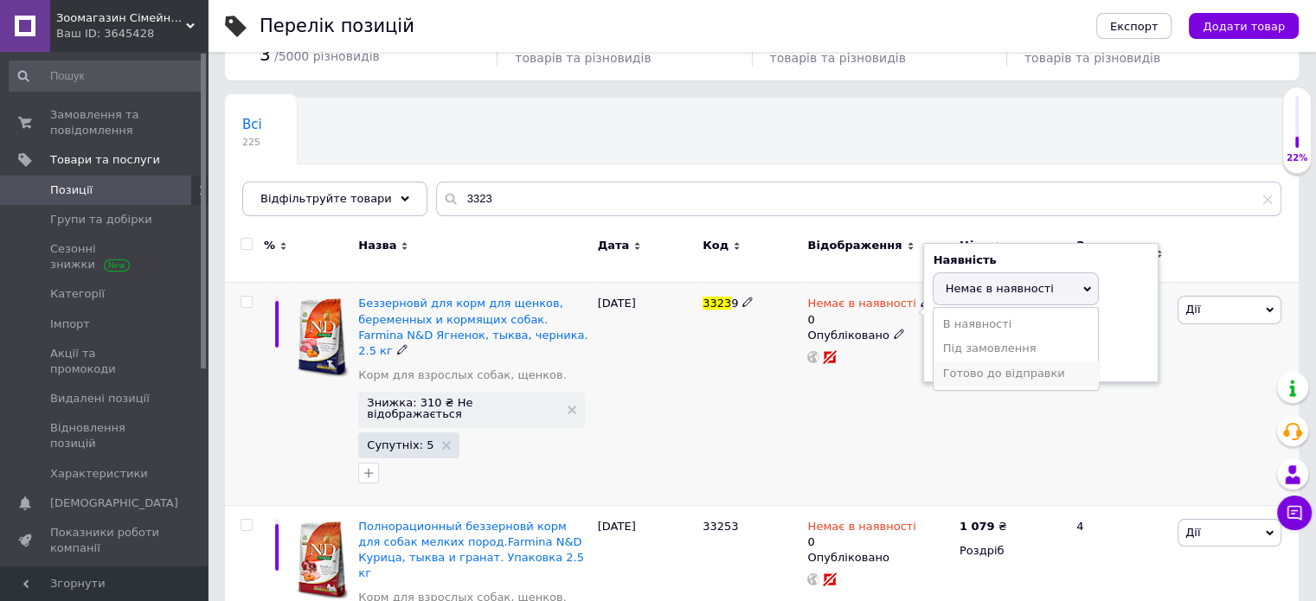
click at [993, 362] on li "Готово до відправки" at bounding box center [1015, 374] width 164 height 24
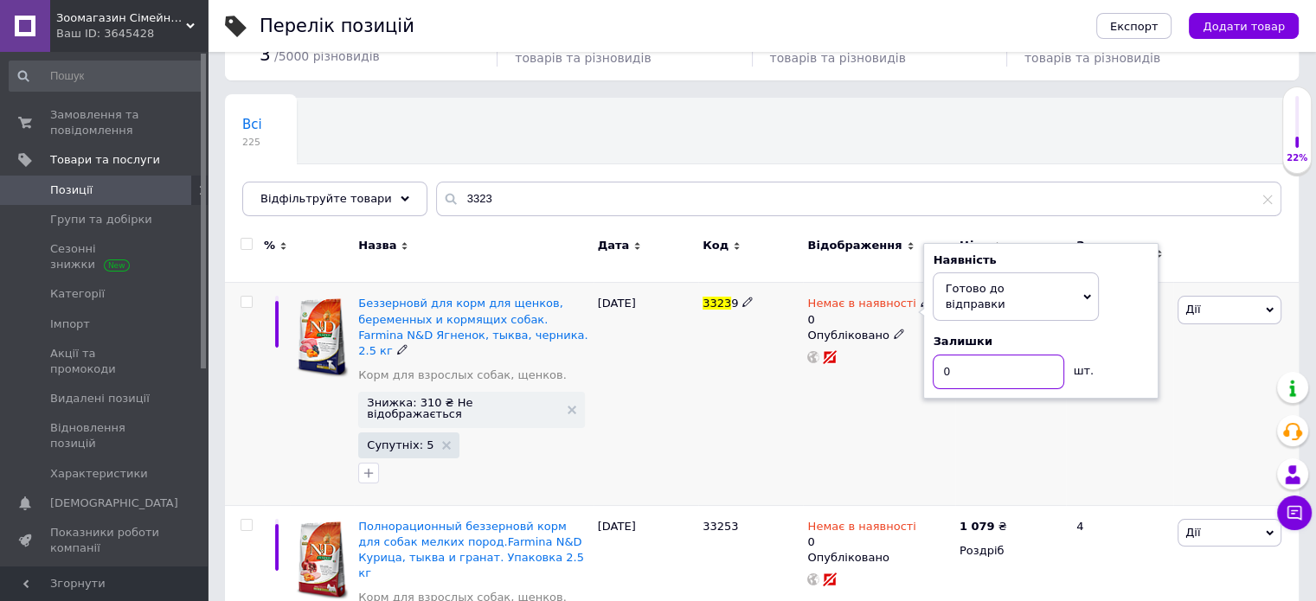
click at [995, 355] on input "0" at bounding box center [997, 372] width 131 height 35
type input "1"
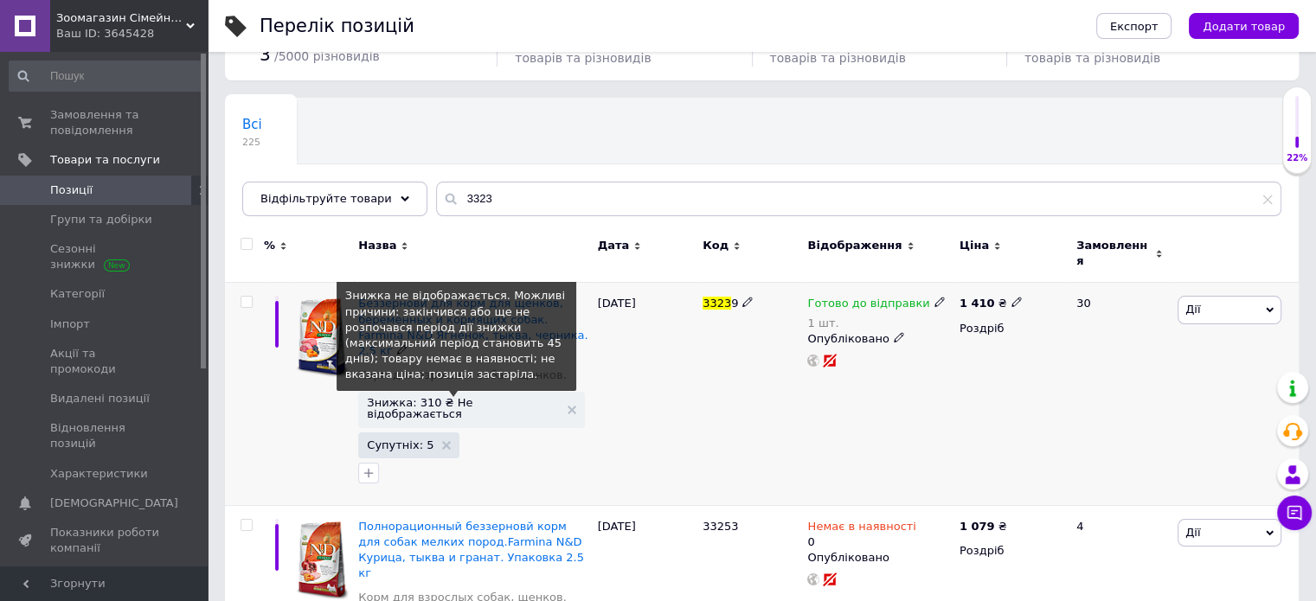
click at [433, 397] on span "Знижка: 310 ₴ Не відображається" at bounding box center [462, 408] width 191 height 22
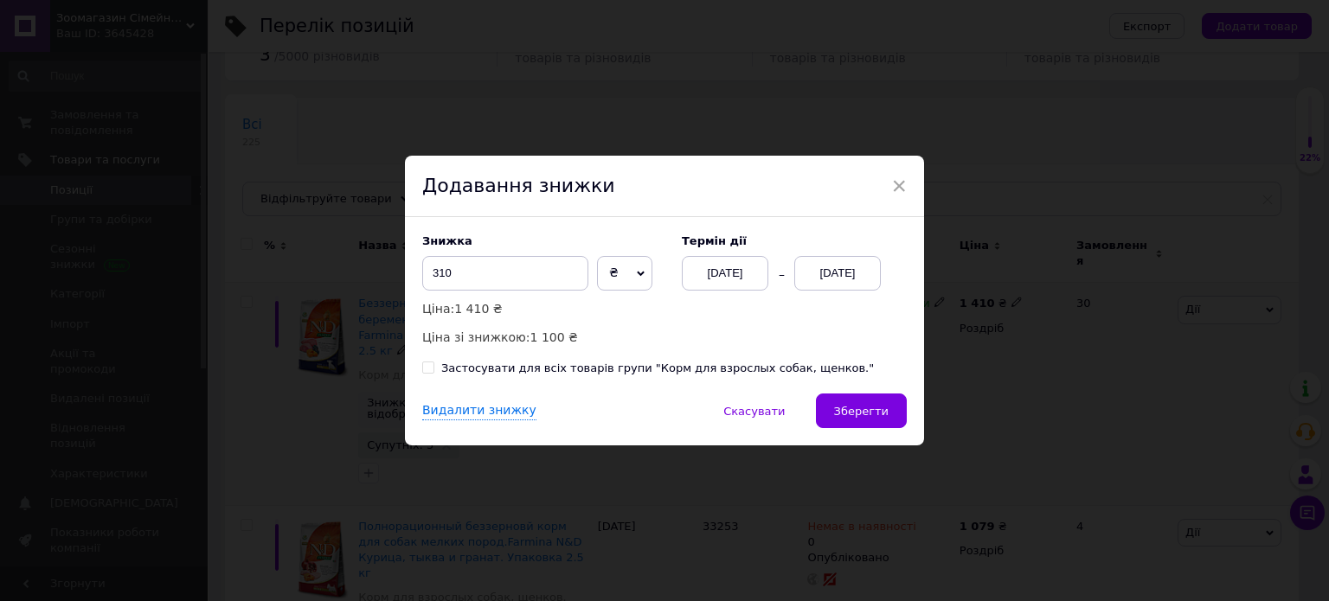
click at [809, 274] on div "[DATE]" at bounding box center [837, 273] width 87 height 35
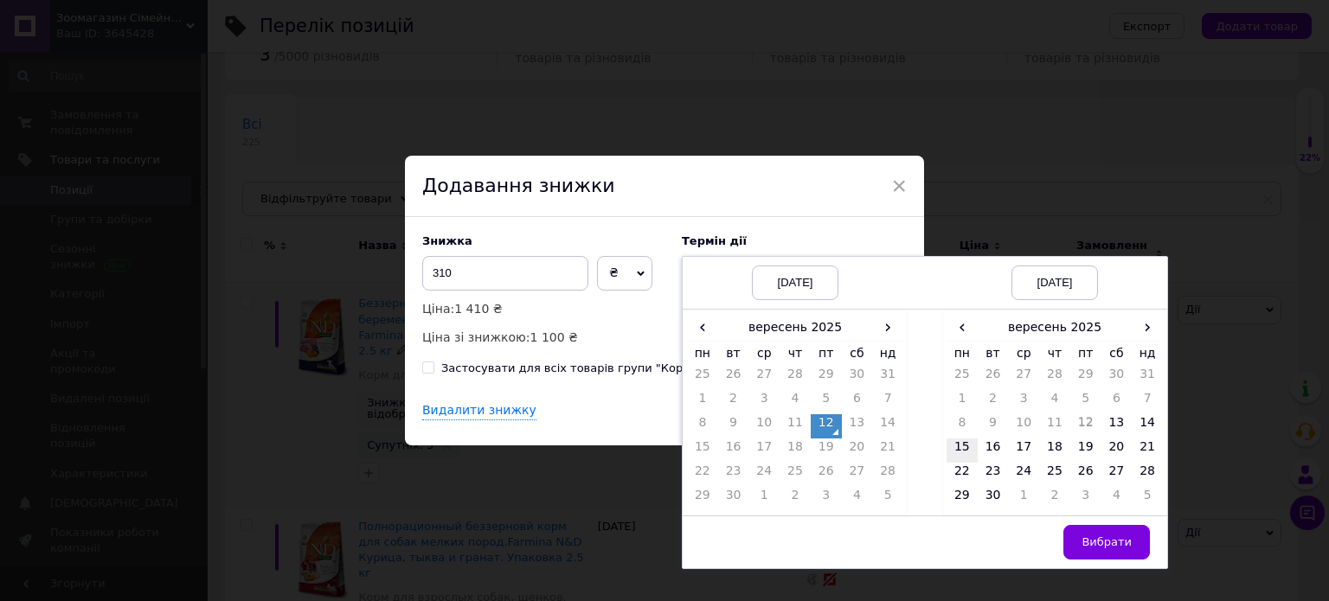
click at [953, 445] on td "15" at bounding box center [961, 451] width 31 height 24
click at [1076, 555] on button "Вибрати" at bounding box center [1106, 542] width 87 height 35
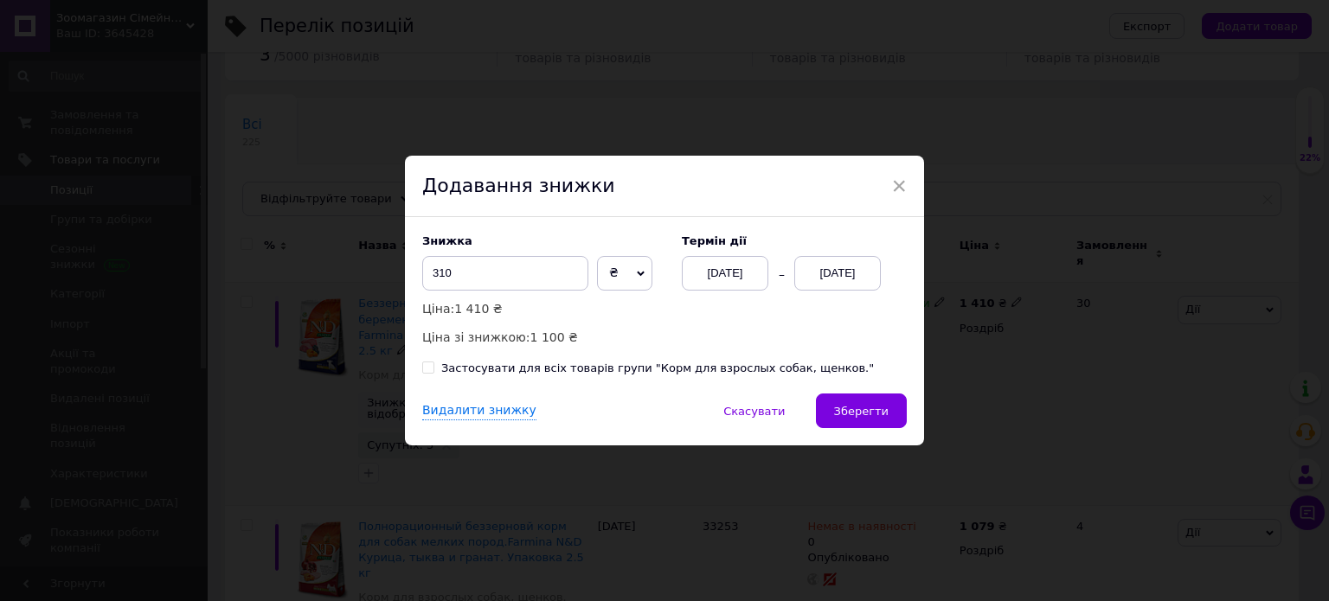
click at [861, 430] on div "Видалити знижку   Скасувати   Зберегти" at bounding box center [664, 420] width 519 height 52
click at [861, 410] on span "Зберегти" at bounding box center [861, 411] width 54 height 13
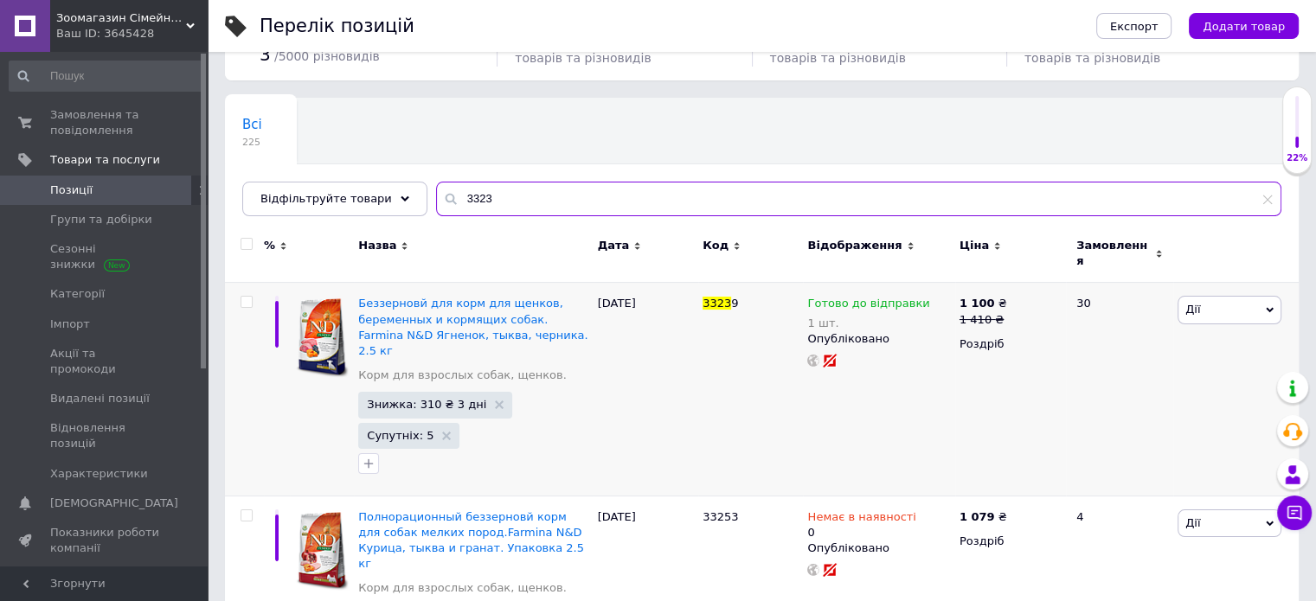
click at [561, 211] on input "3323" at bounding box center [858, 199] width 845 height 35
type input "3"
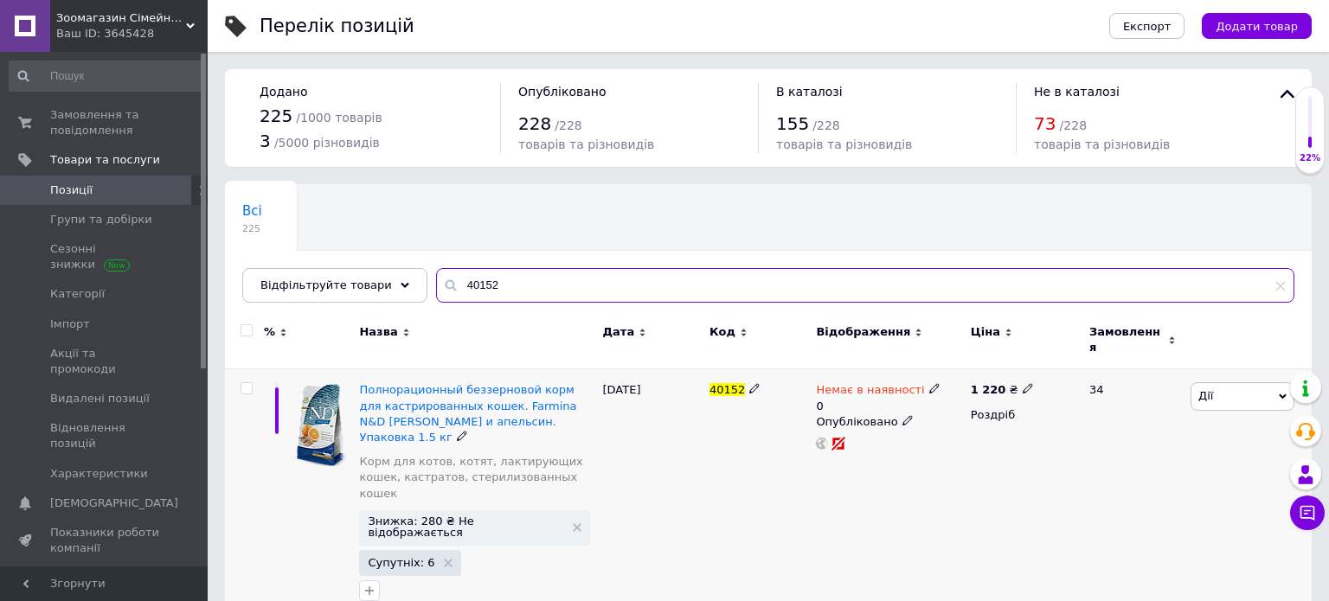
type input "40152"
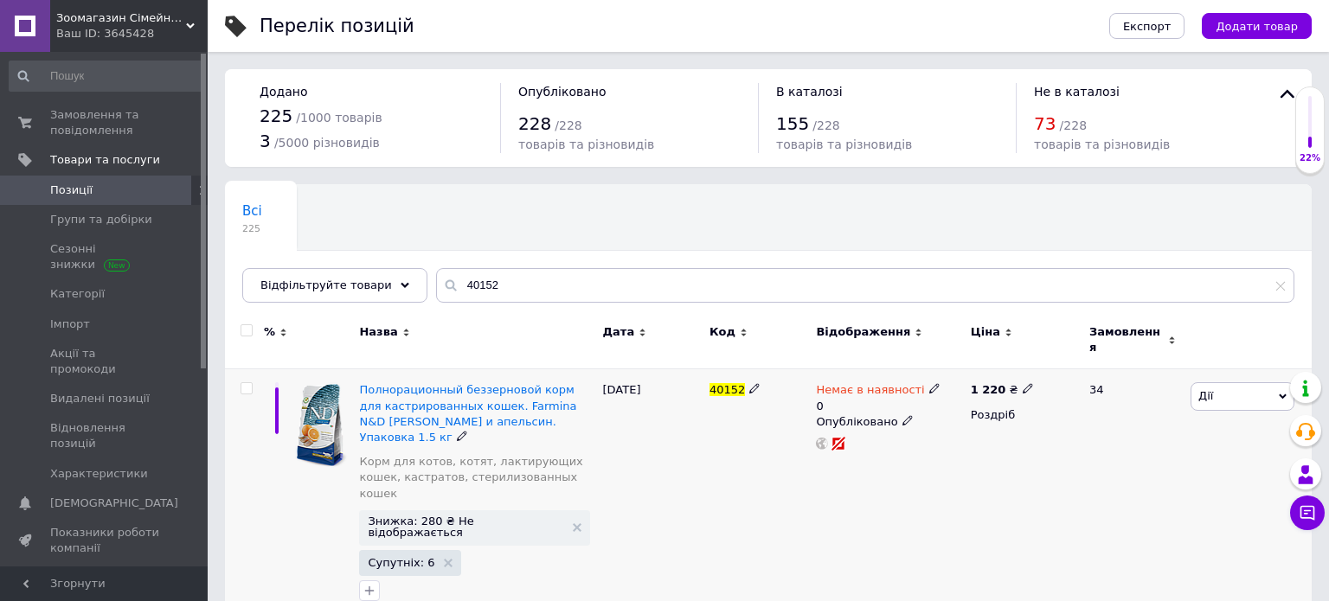
click at [929, 383] on icon at bounding box center [934, 388] width 10 height 10
drag, startPoint x: 1003, startPoint y: 452, endPoint x: 1007, endPoint y: 426, distance: 25.3
click at [1003, 448] on li "Готово до відправки" at bounding box center [1024, 460] width 164 height 24
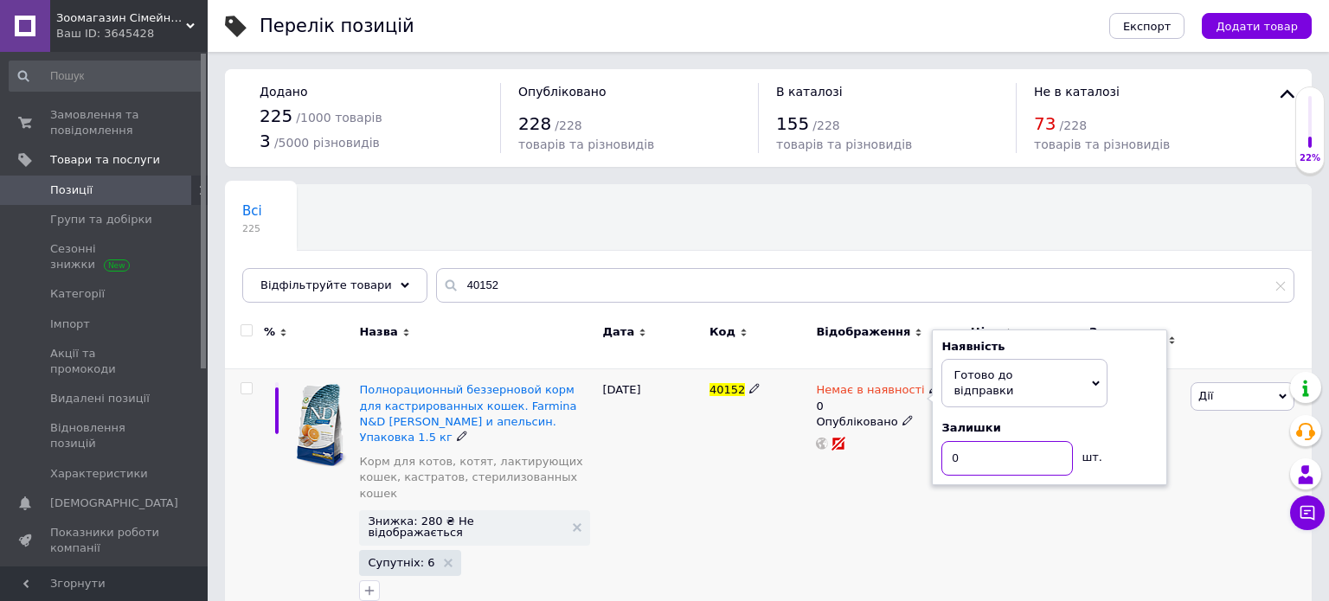
click at [1007, 441] on input "0" at bounding box center [1006, 458] width 131 height 35
type input "1"
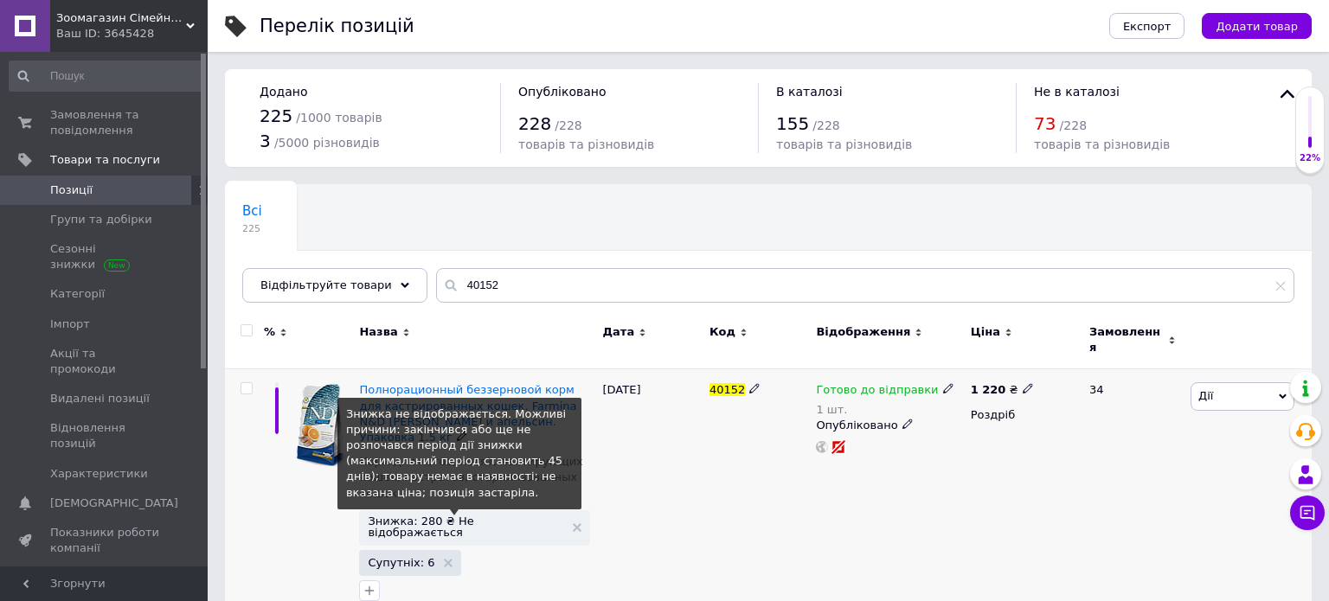
click at [465, 516] on span "Знижка: 280 ₴ Не відображається" at bounding box center [465, 527] width 195 height 22
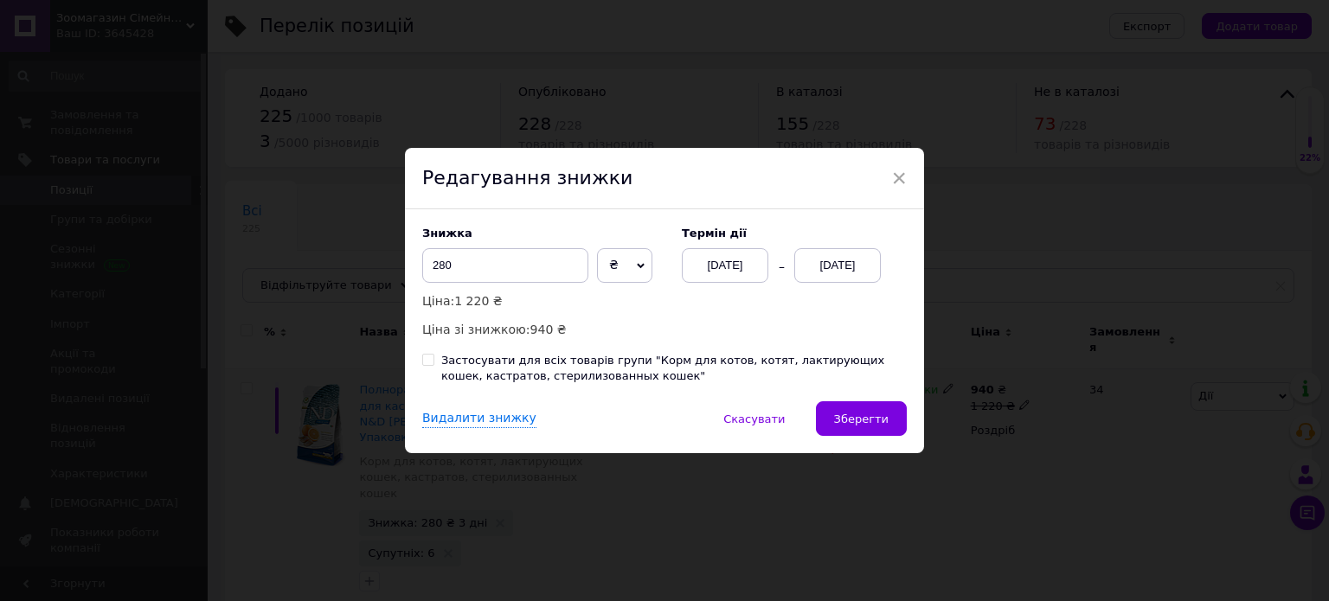
click at [809, 262] on div "[DATE]" at bounding box center [837, 265] width 87 height 35
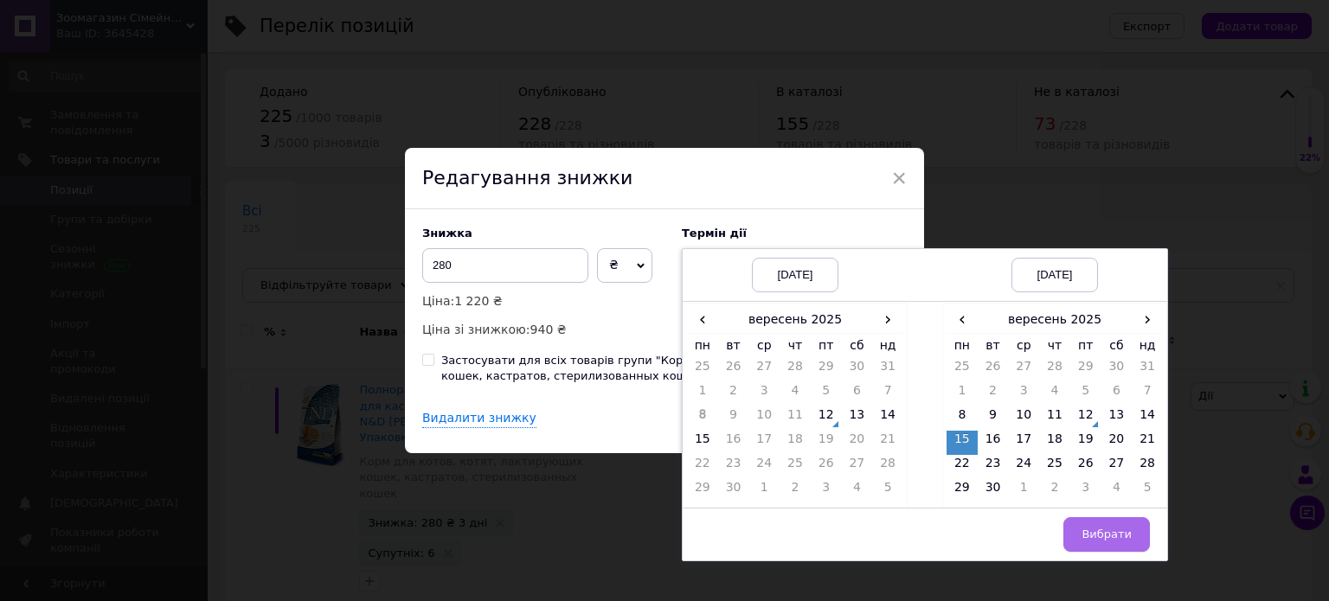
click at [1093, 522] on button "Вибрати" at bounding box center [1106, 534] width 87 height 35
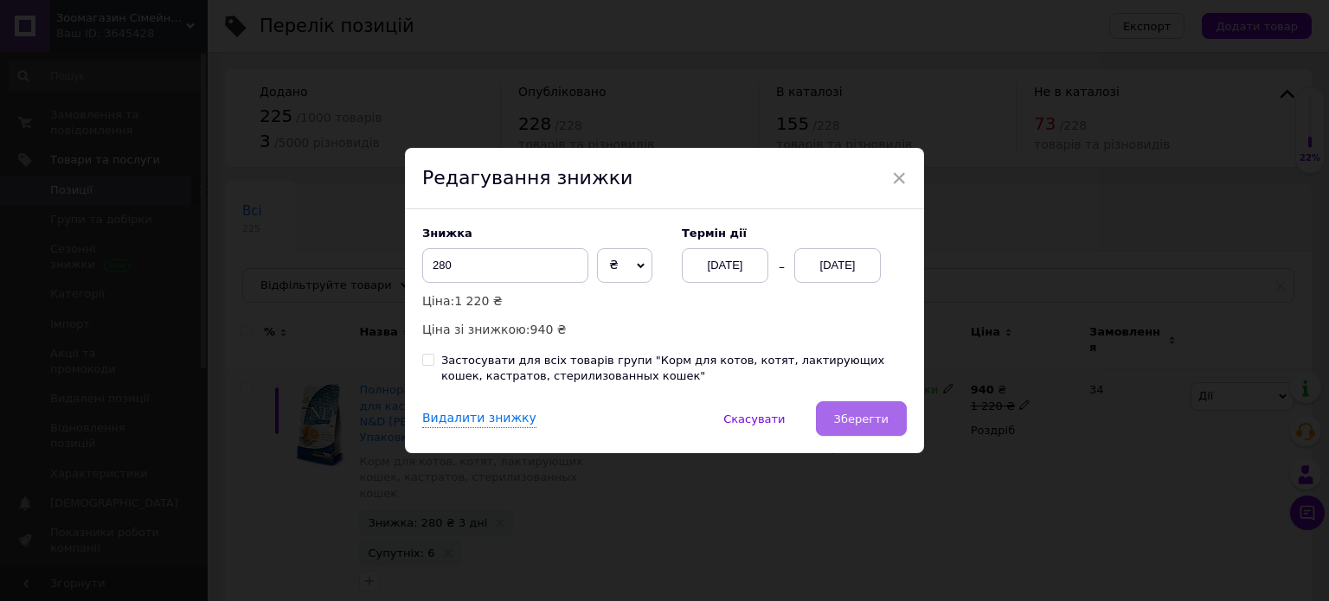
click at [877, 422] on span "Зберегти" at bounding box center [861, 419] width 54 height 13
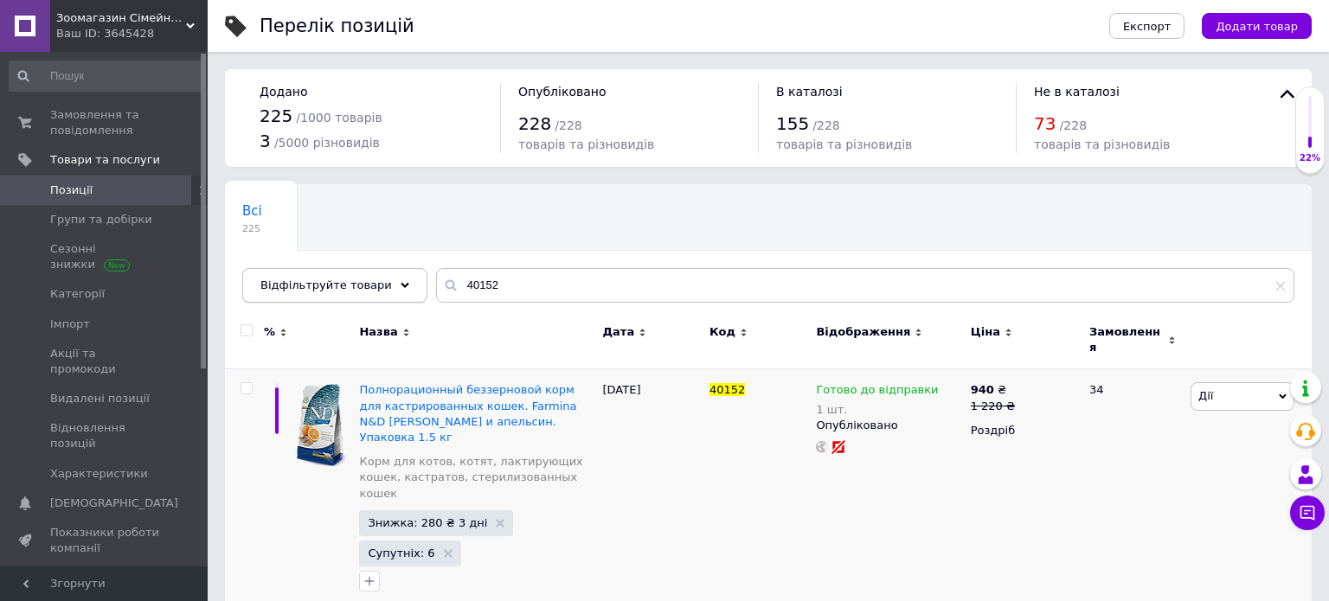
click at [374, 285] on div "Відфільтруйте товари" at bounding box center [334, 285] width 185 height 35
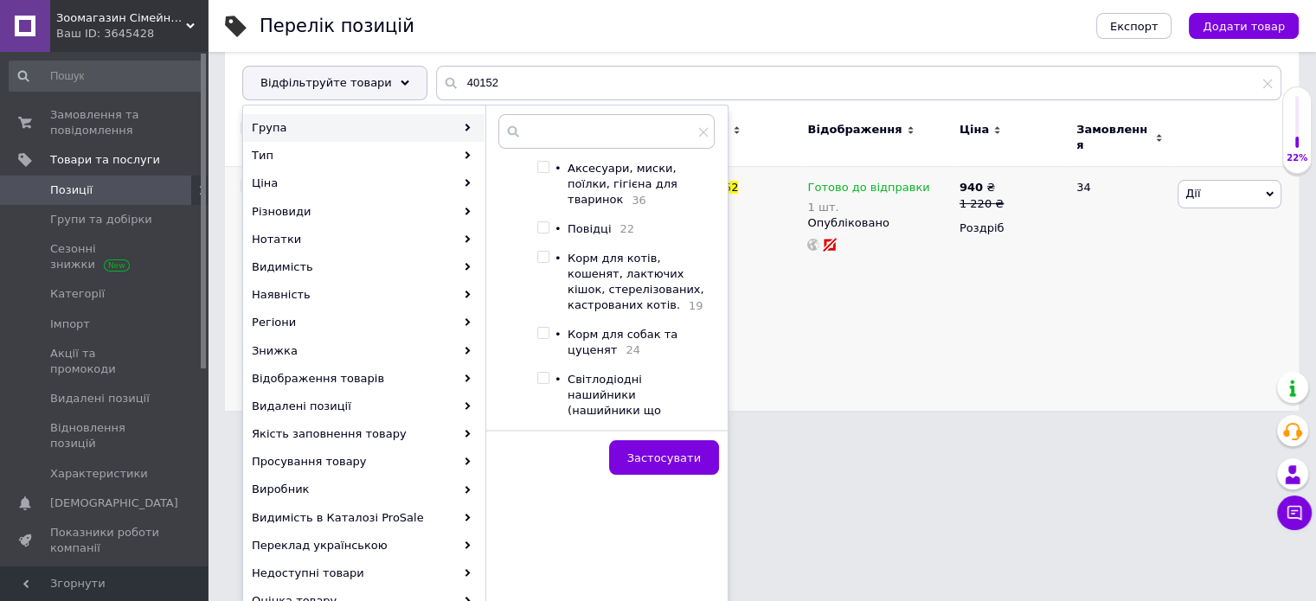
scroll to position [225, 0]
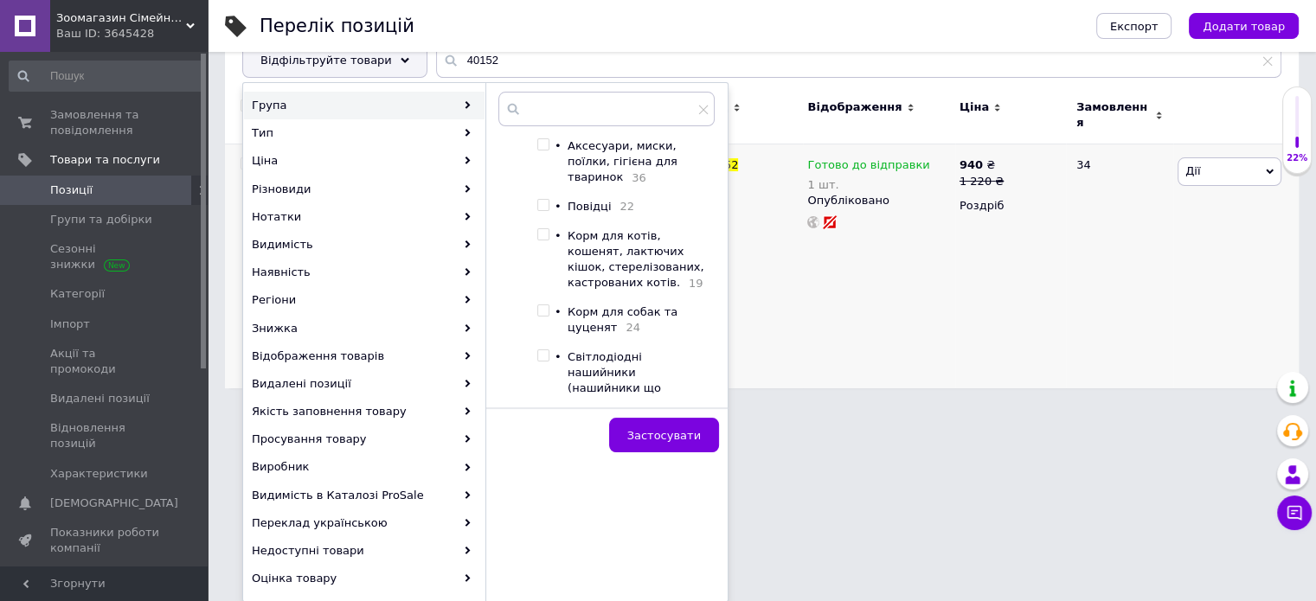
click at [540, 350] on input "checkbox" at bounding box center [542, 355] width 11 height 11
checkbox input "true"
click at [647, 432] on span "Застосувати" at bounding box center [664, 435] width 74 height 13
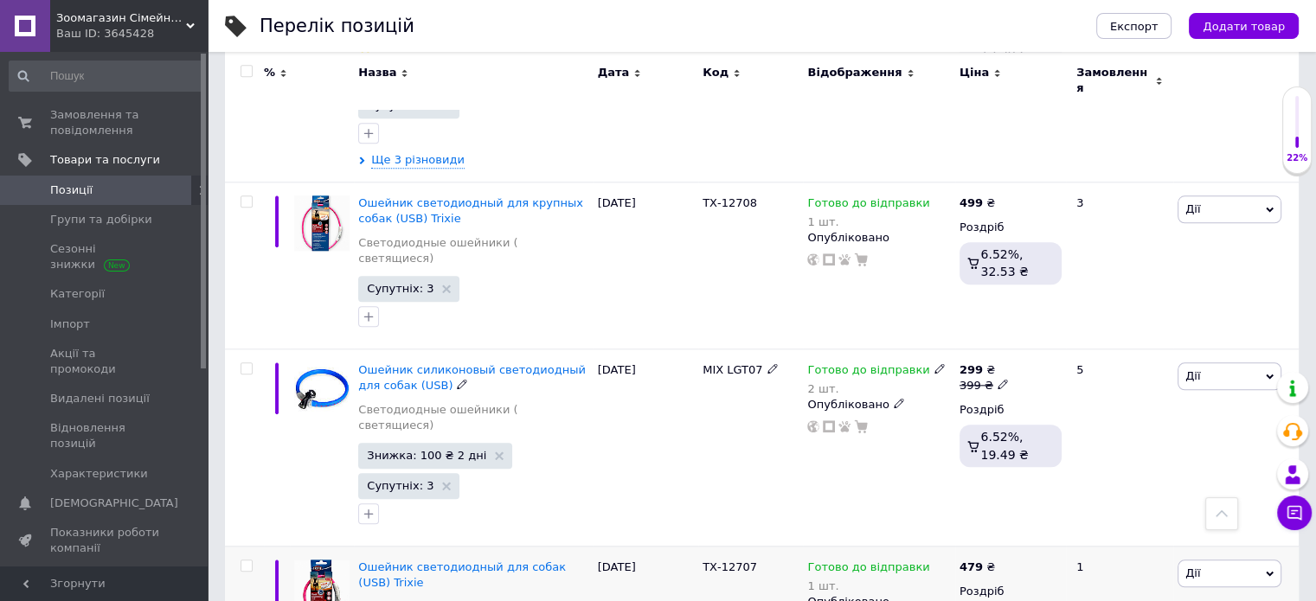
scroll to position [1834, 0]
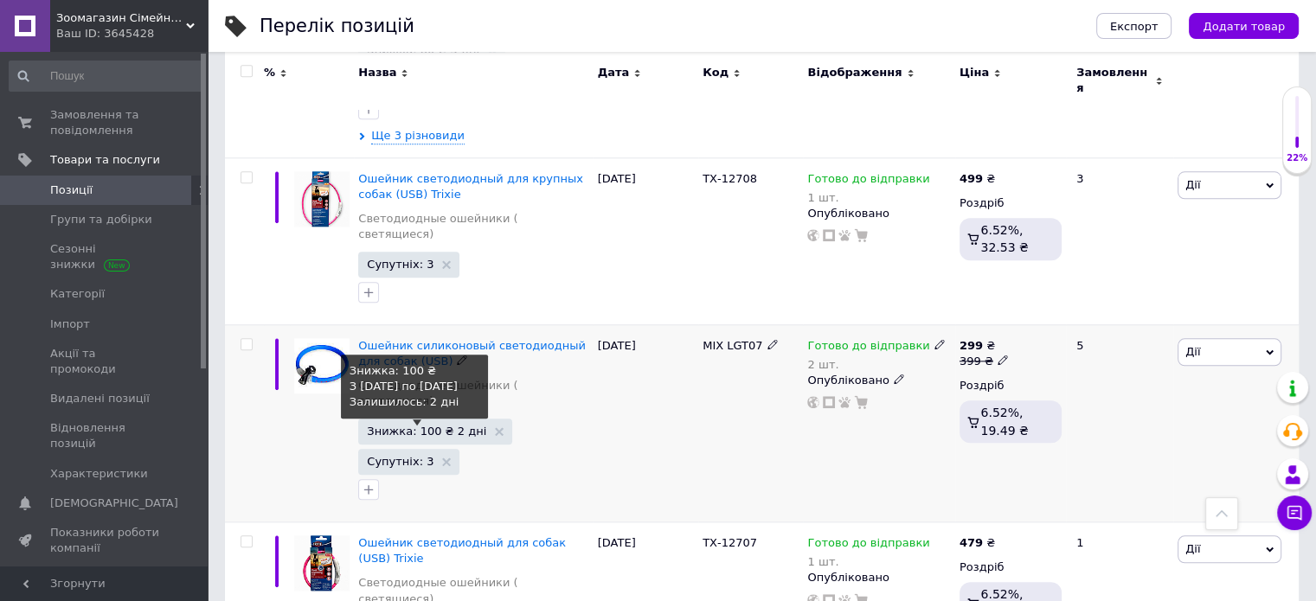
click at [394, 426] on span "Знижка: 100 ₴ 2 дні" at bounding box center [426, 431] width 119 height 11
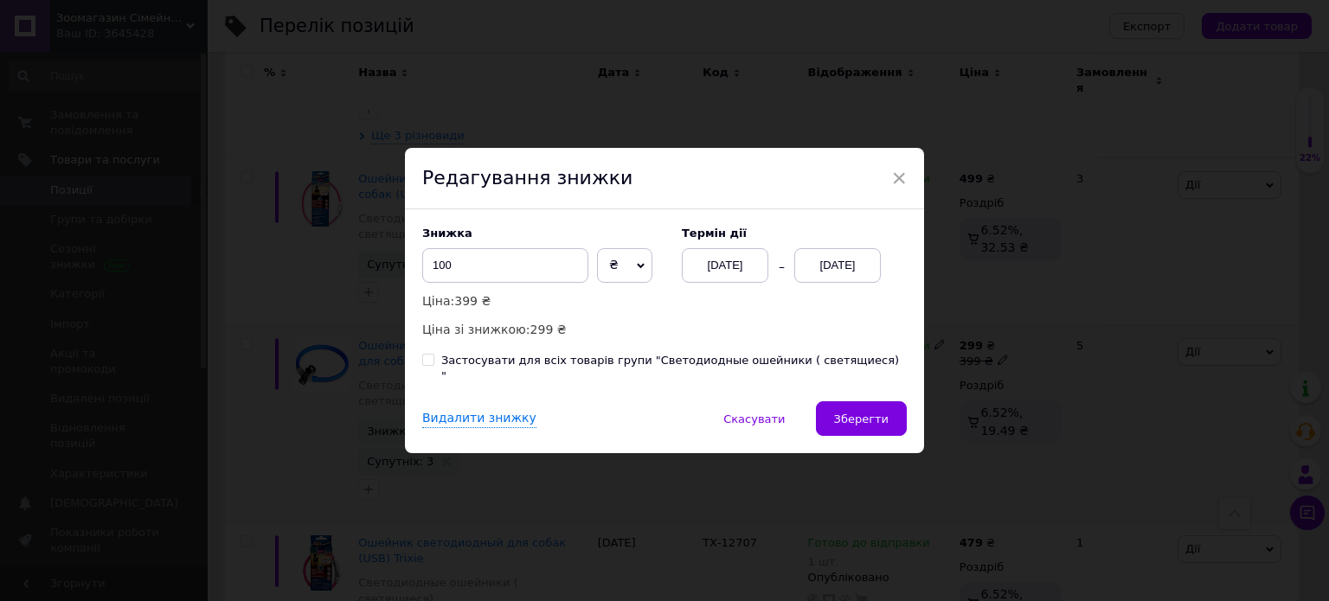
click at [820, 279] on div "[DATE]" at bounding box center [837, 265] width 87 height 35
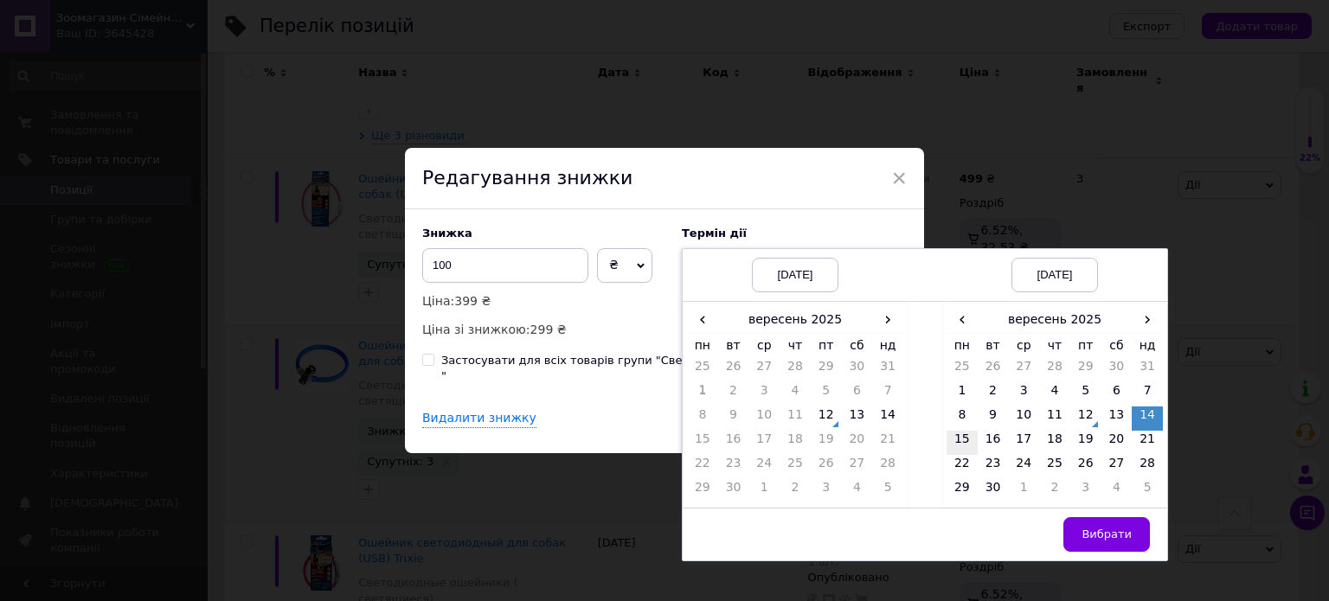
click at [953, 449] on td "15" at bounding box center [961, 443] width 31 height 24
click at [1086, 526] on button "Вибрати" at bounding box center [1106, 534] width 87 height 35
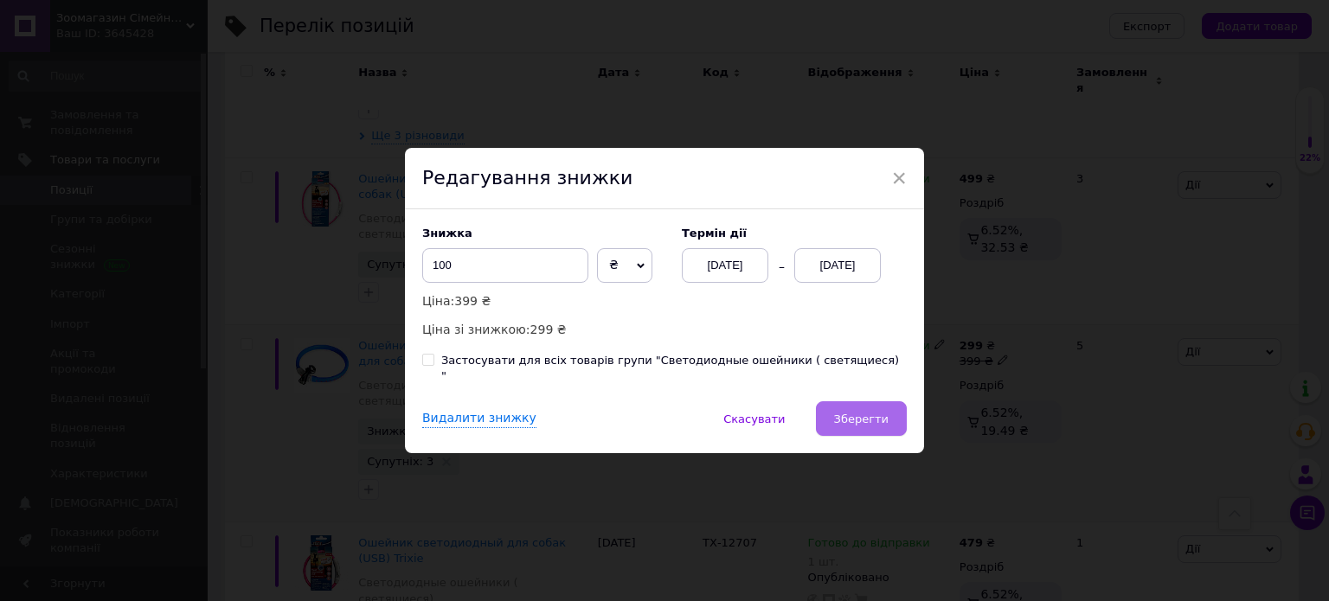
click at [849, 413] on span "Зберегти" at bounding box center [861, 419] width 54 height 13
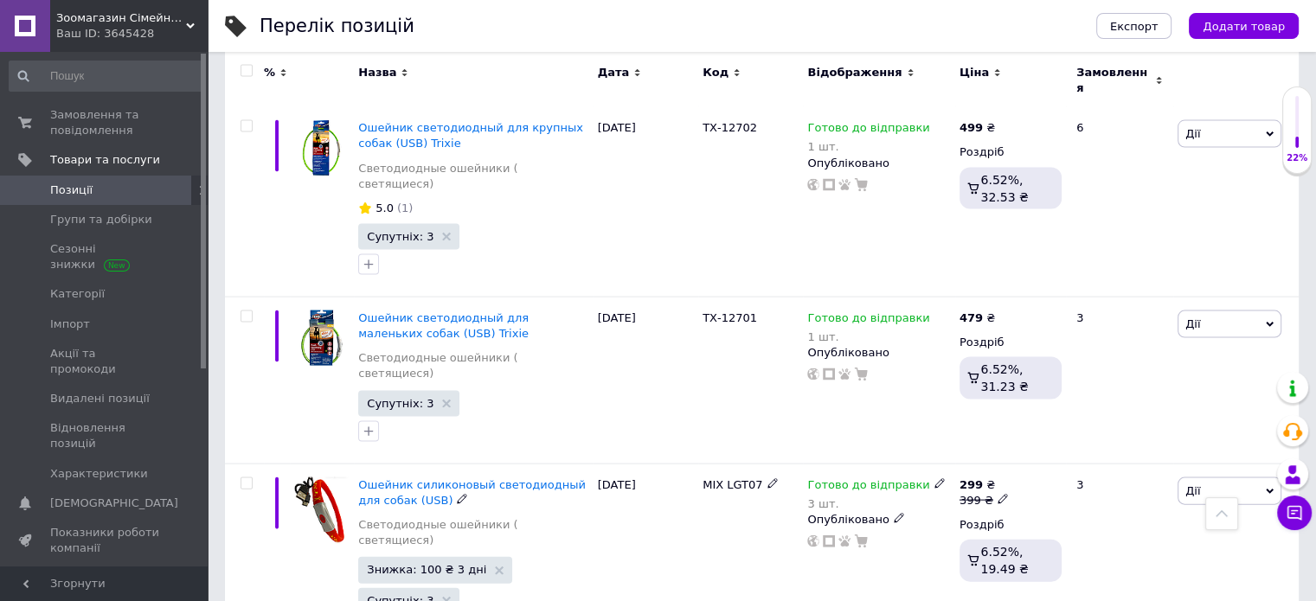
scroll to position [3644, 0]
